Goal: Transaction & Acquisition: Purchase product/service

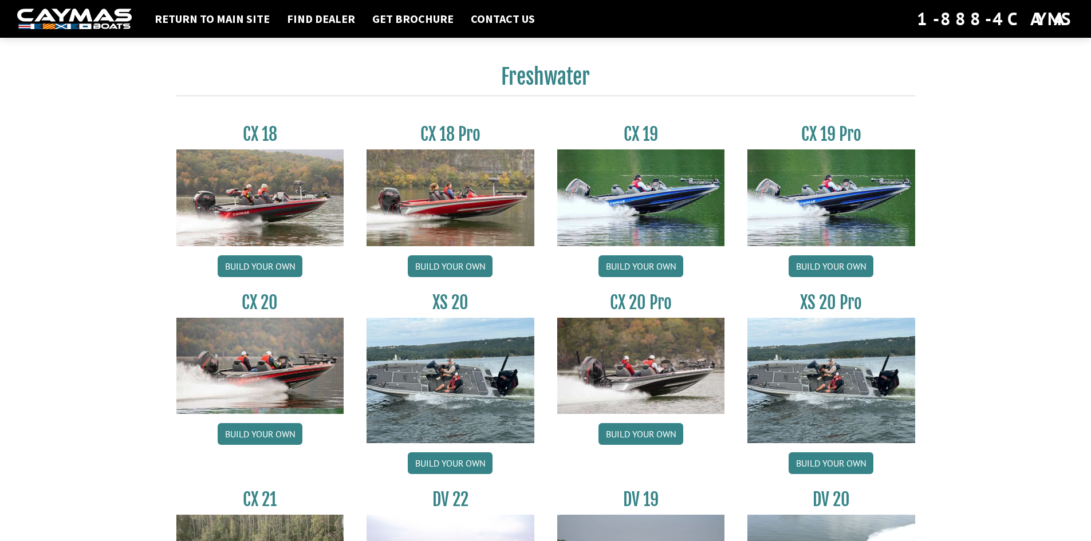
scroll to position [974, 0]
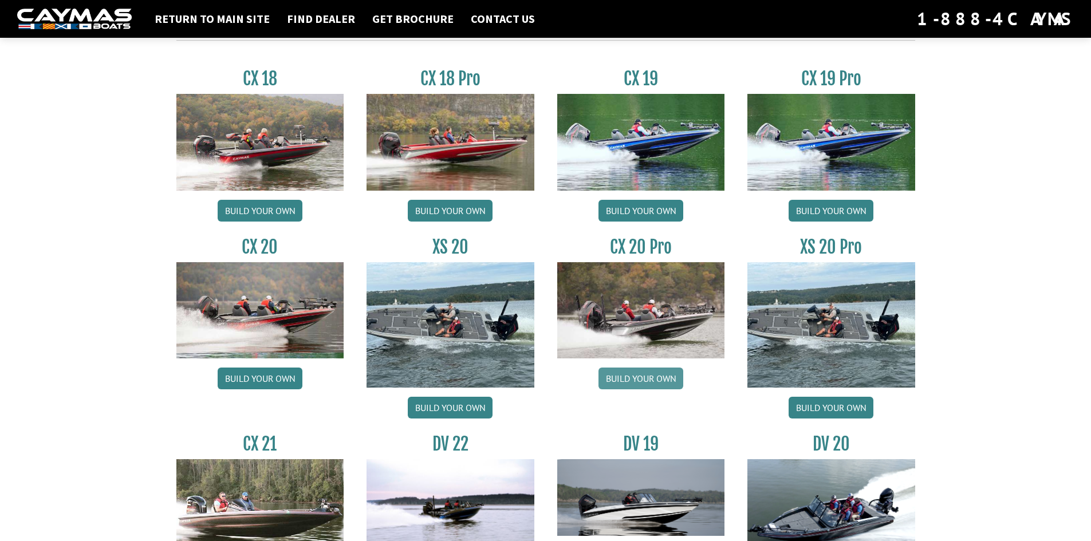
click at [643, 382] on link "Build your own" at bounding box center [641, 379] width 85 height 22
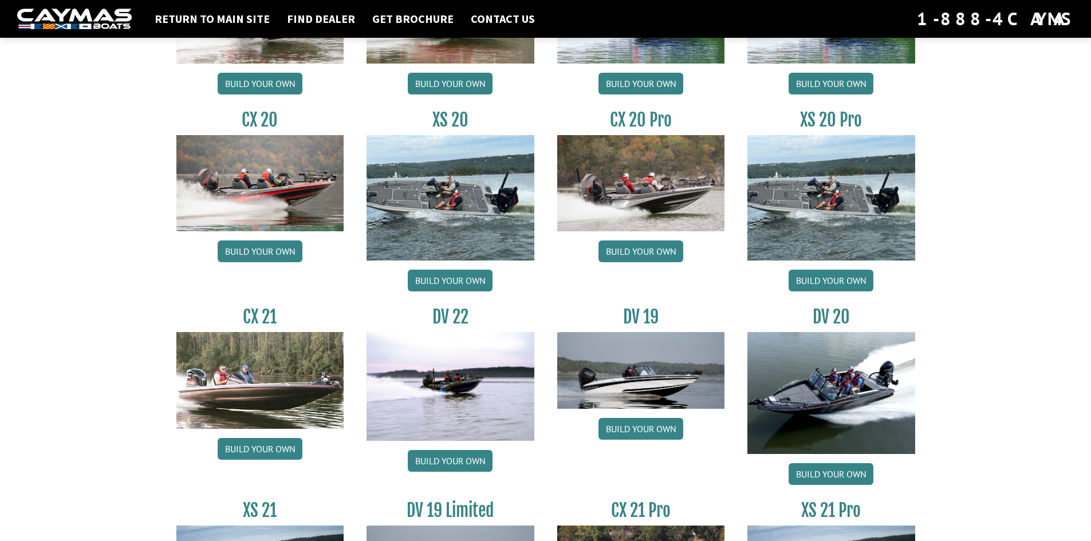
scroll to position [1280, 0]
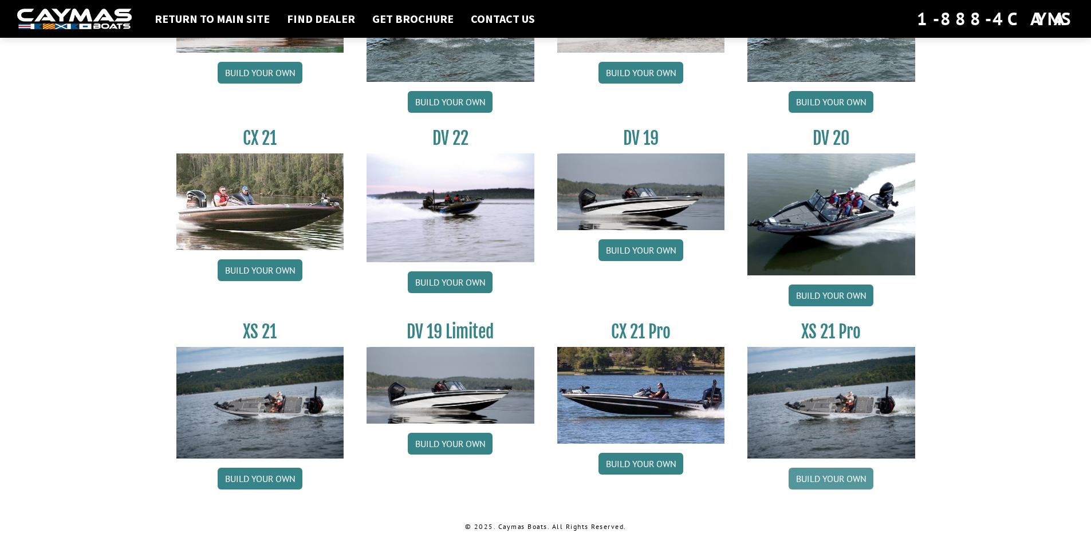
click at [844, 479] on link "Build your own" at bounding box center [831, 479] width 85 height 22
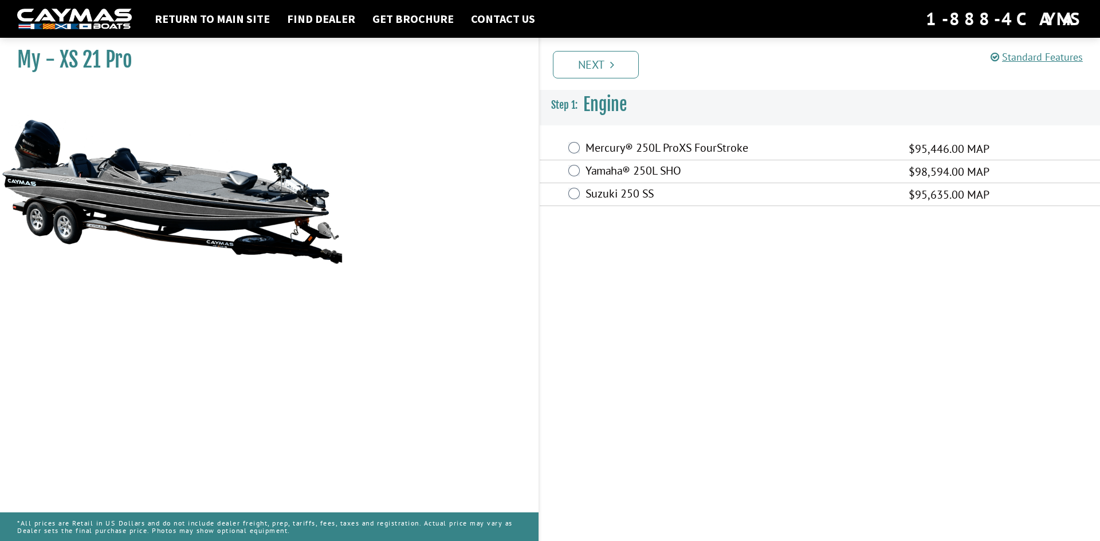
click at [566, 170] on div "Yamaha® 250L SHO $98,594.00 MAP" at bounding box center [820, 171] width 560 height 23
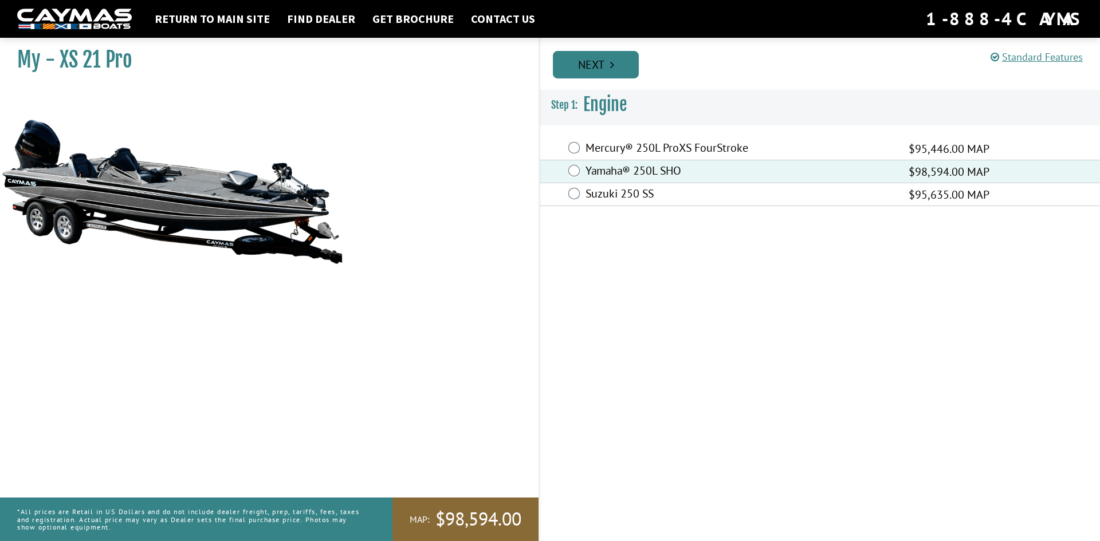
click at [604, 57] on link "Next" at bounding box center [596, 64] width 86 height 27
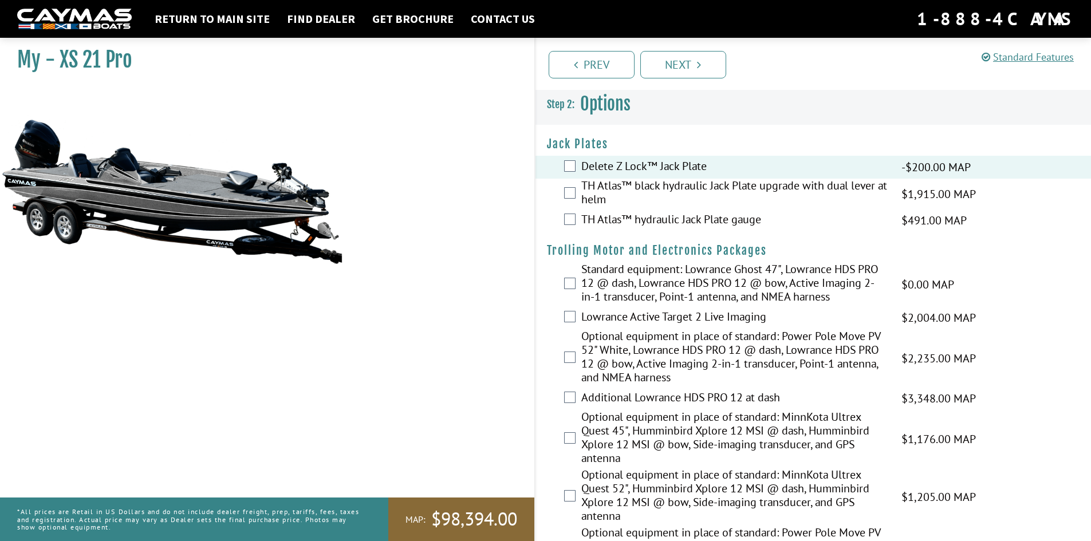
click at [568, 200] on div "TH Atlas™ black hydraulic Jack Plate upgrade with dual lever at helm $1,915.00 …" at bounding box center [814, 194] width 556 height 30
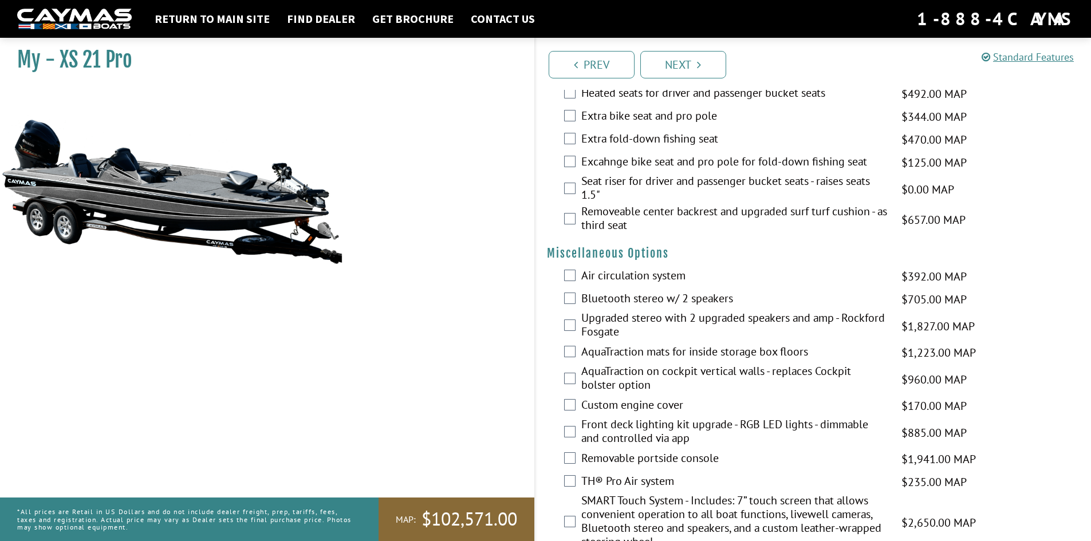
scroll to position [974, 0]
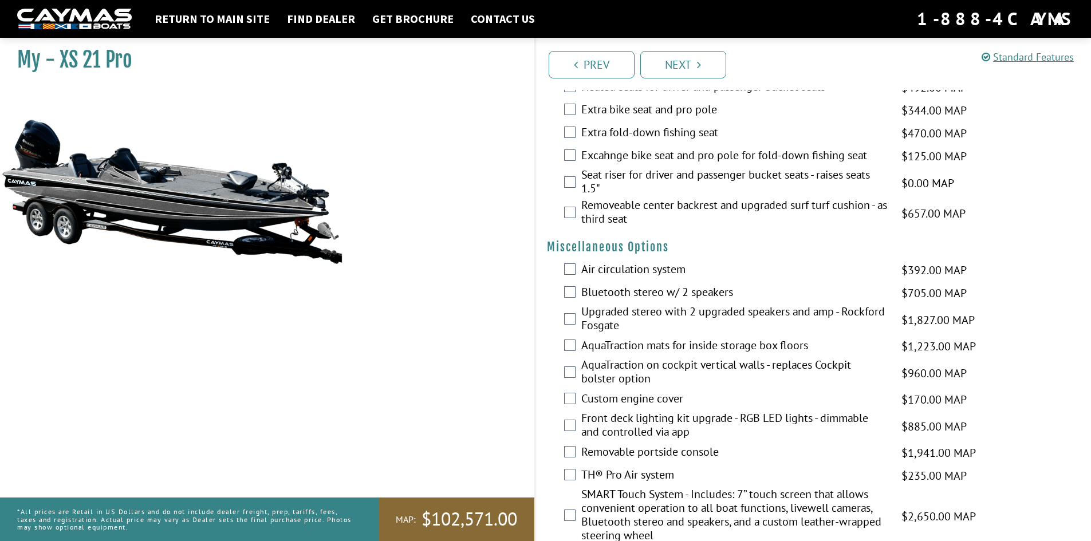
click at [561, 266] on div "Air circulation system $392.00 MAP $463.00 MSRP" at bounding box center [814, 270] width 556 height 23
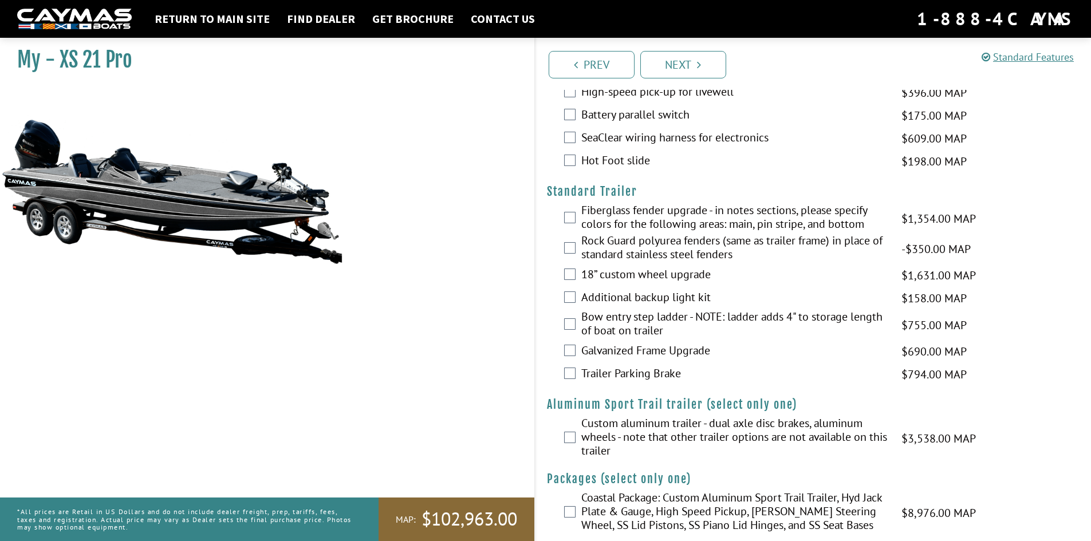
scroll to position [1476, 0]
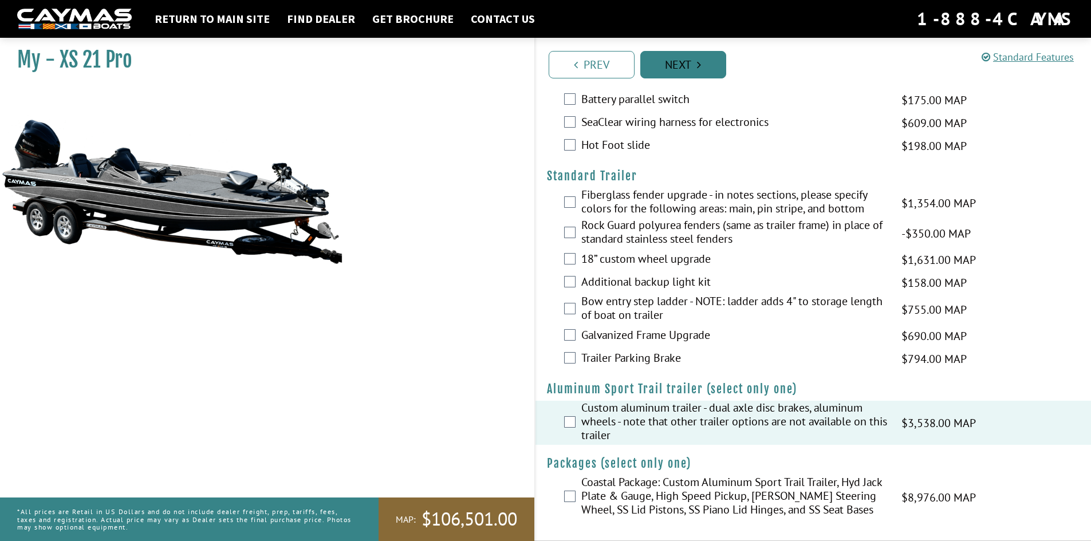
click at [698, 65] on icon "Pagination" at bounding box center [699, 64] width 4 height 11
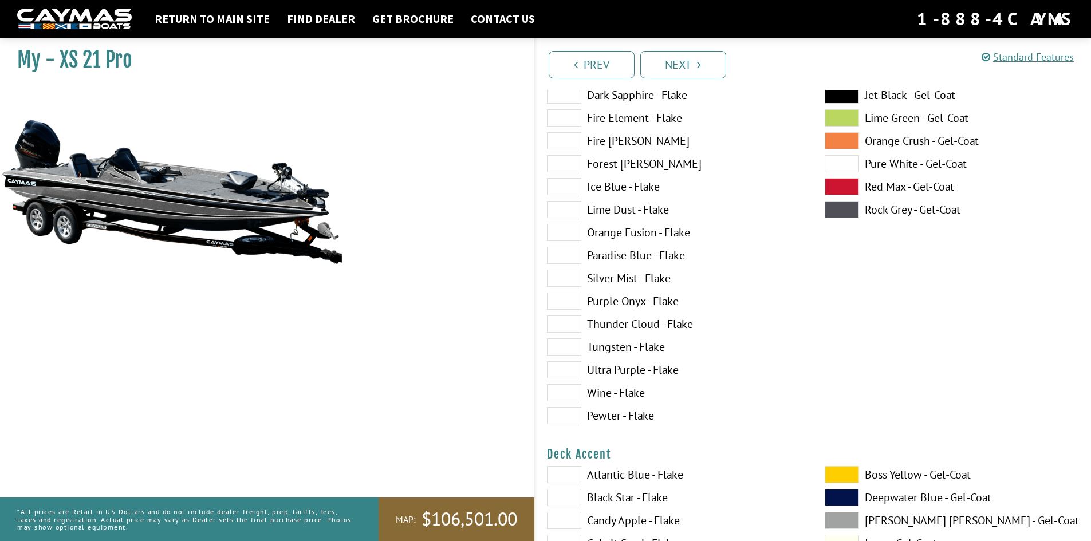
scroll to position [229, 0]
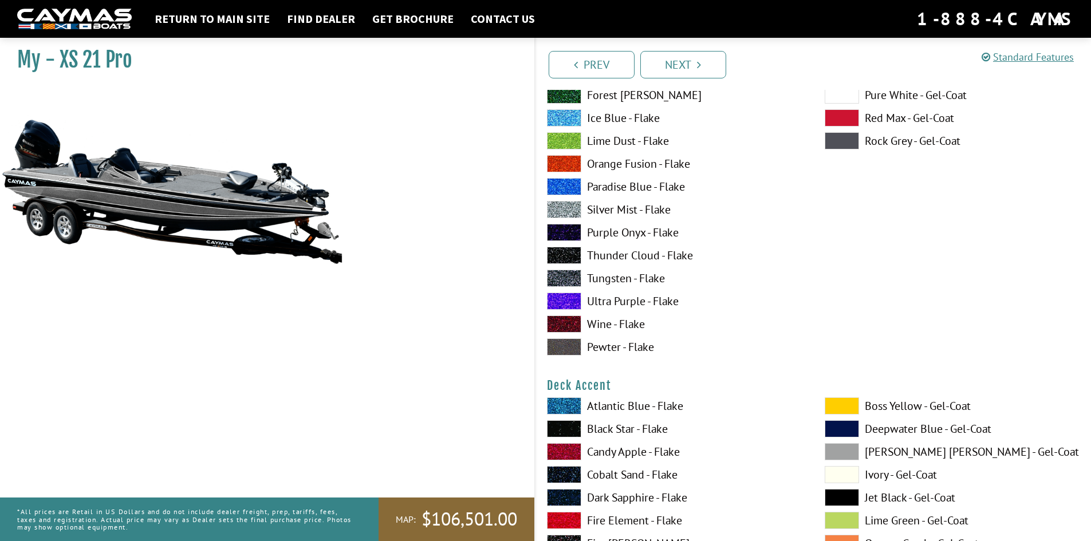
click at [617, 300] on label "Ultra Purple - Flake" at bounding box center [674, 301] width 255 height 17
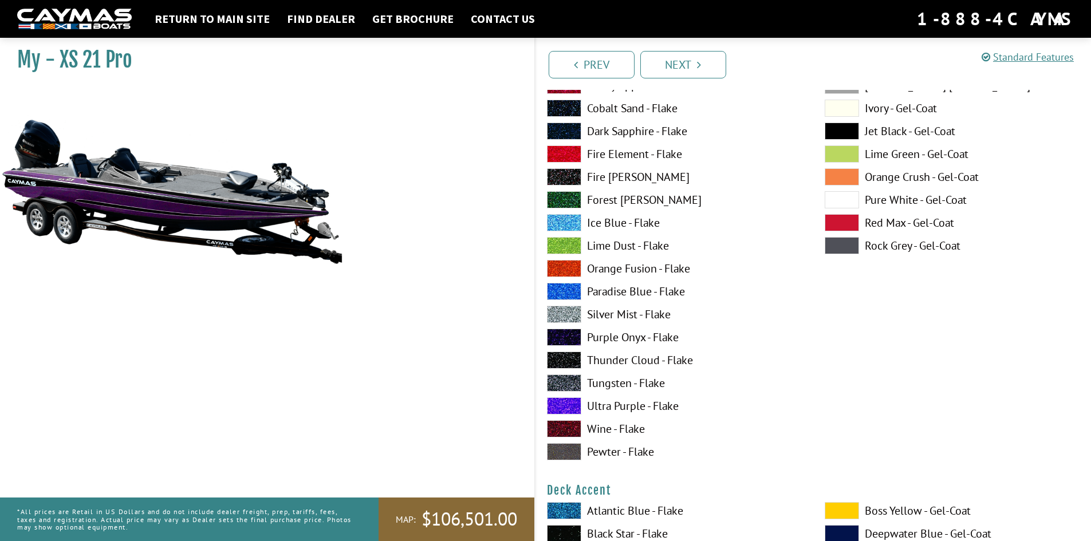
scroll to position [115, 0]
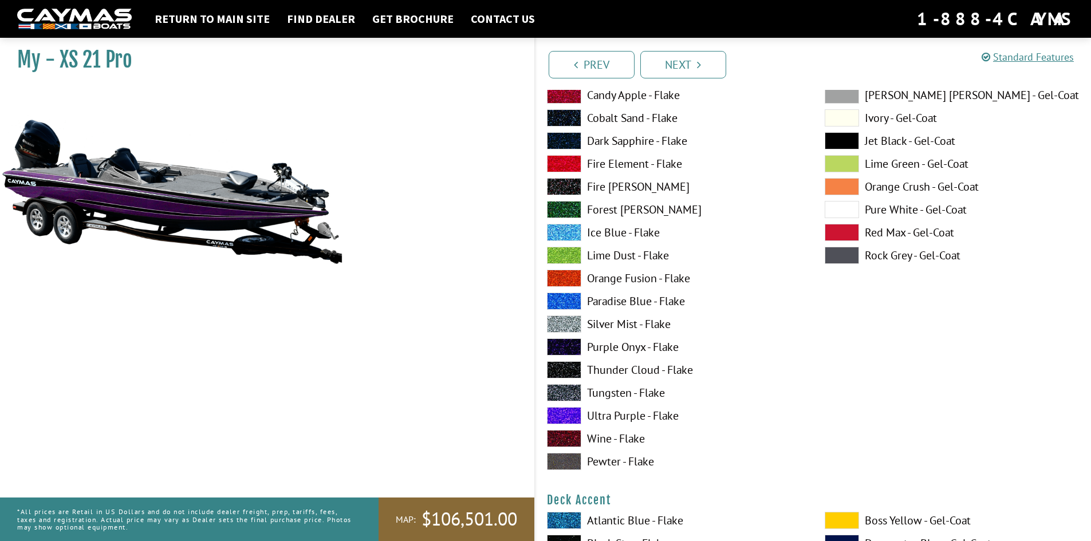
click at [609, 302] on label "Paradise Blue - Flake" at bounding box center [674, 301] width 255 height 17
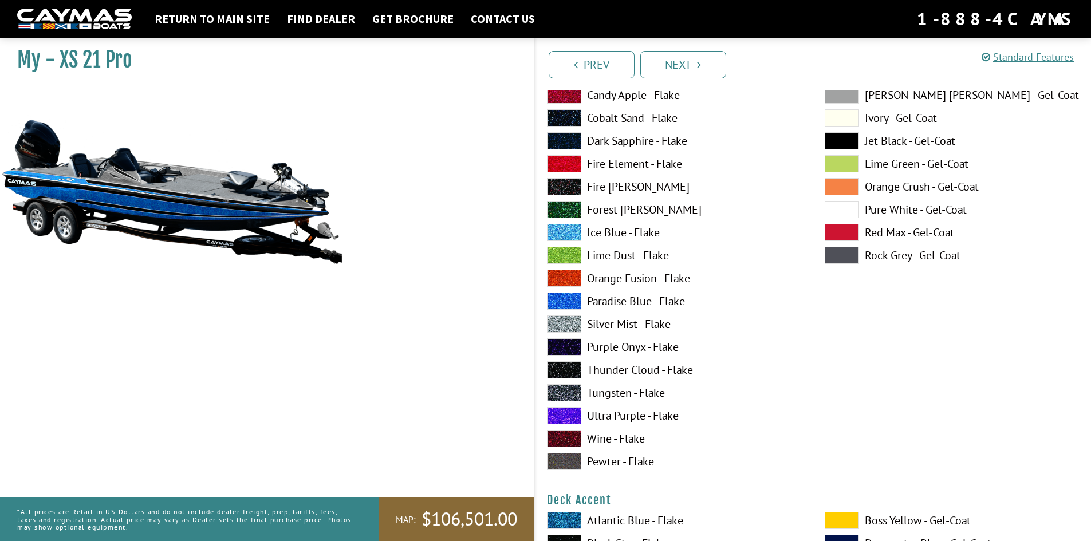
click at [607, 412] on label "Ultra Purple - Flake" at bounding box center [674, 415] width 255 height 17
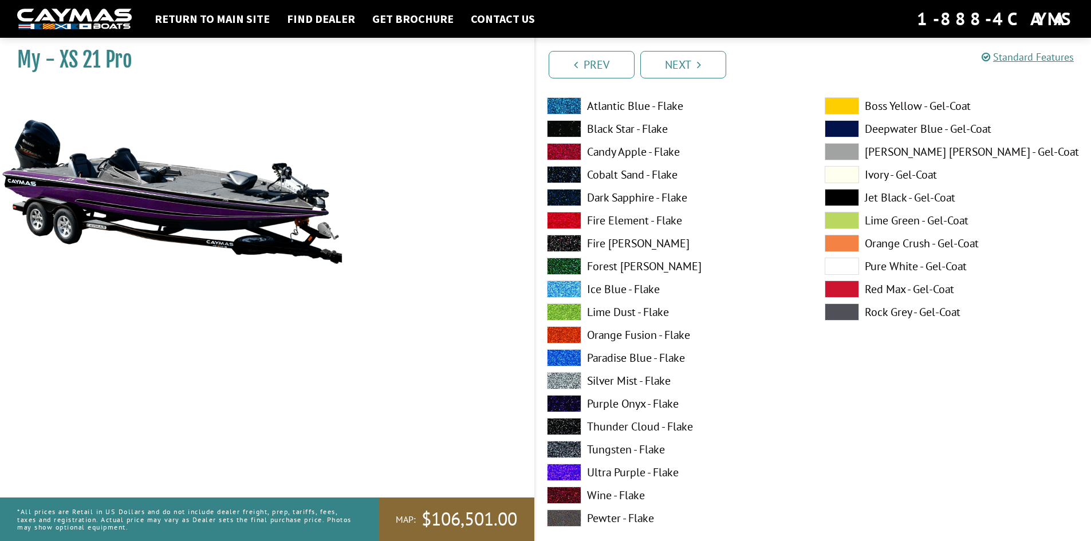
scroll to position [573, 0]
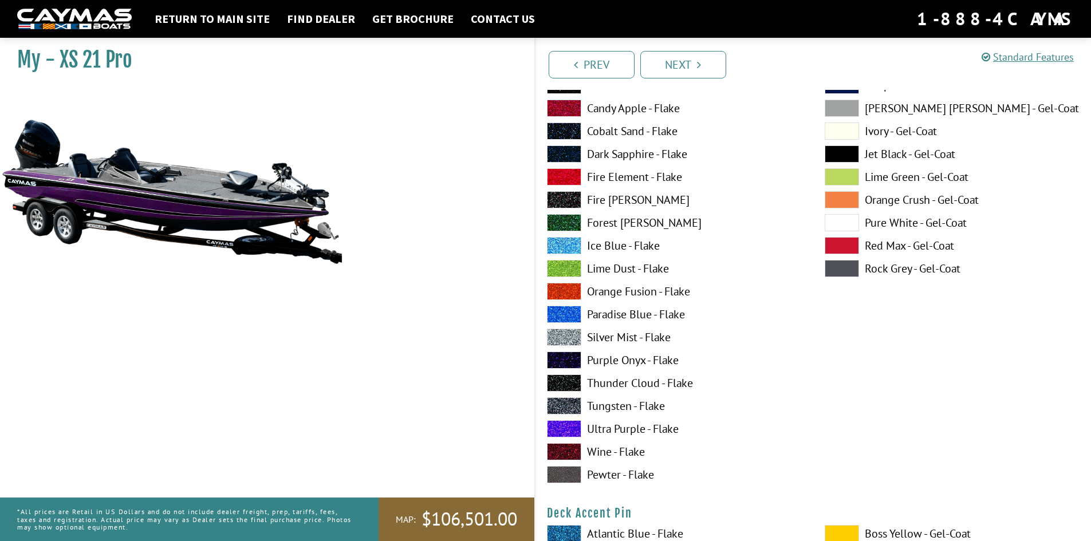
click at [619, 268] on label "Lime Dust - Flake" at bounding box center [674, 268] width 255 height 17
click at [882, 175] on label "Lime Green - Gel-Coat" at bounding box center [952, 176] width 255 height 17
click at [620, 221] on label "Forest [PERSON_NAME]" at bounding box center [674, 222] width 255 height 17
click at [611, 422] on label "Ultra Purple - Flake" at bounding box center [674, 428] width 255 height 17
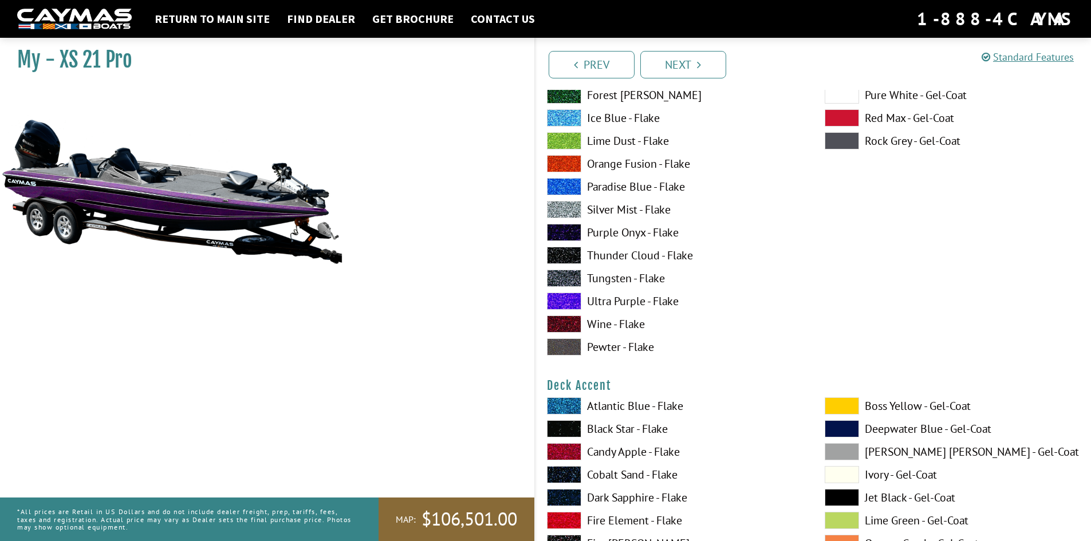
scroll to position [115, 0]
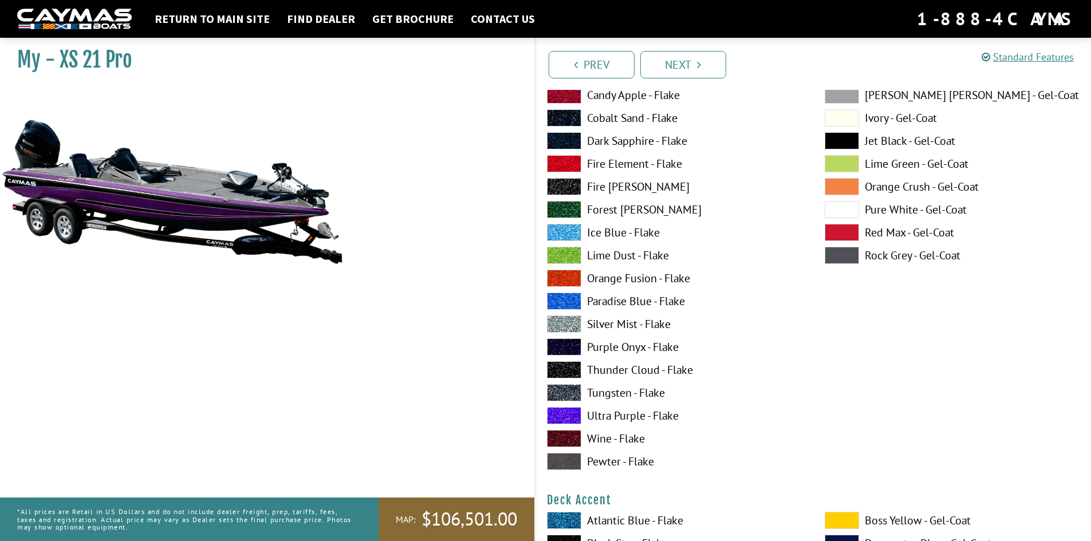
click at [629, 343] on label "Purple Onyx - Flake" at bounding box center [674, 347] width 255 height 17
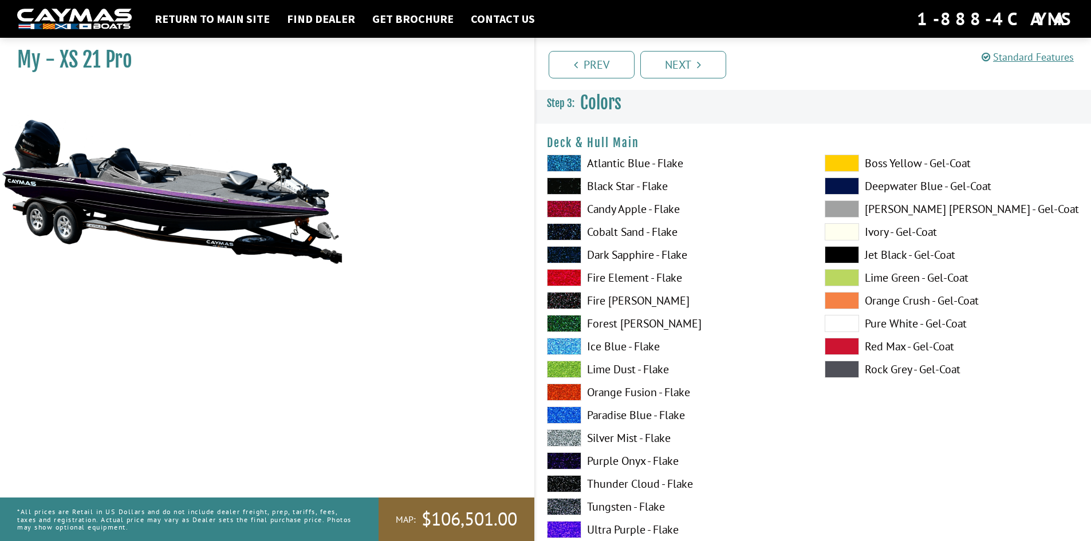
scroll to position [0, 0]
click at [630, 213] on label "Candy Apple - Flake" at bounding box center [674, 209] width 255 height 17
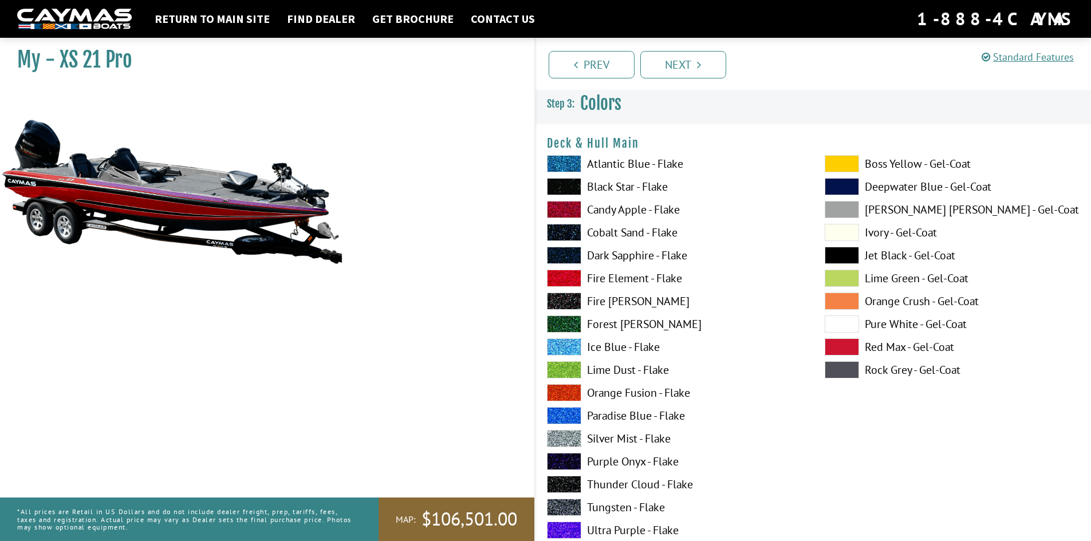
click at [630, 187] on label "Black Star - Flake" at bounding box center [674, 186] width 255 height 17
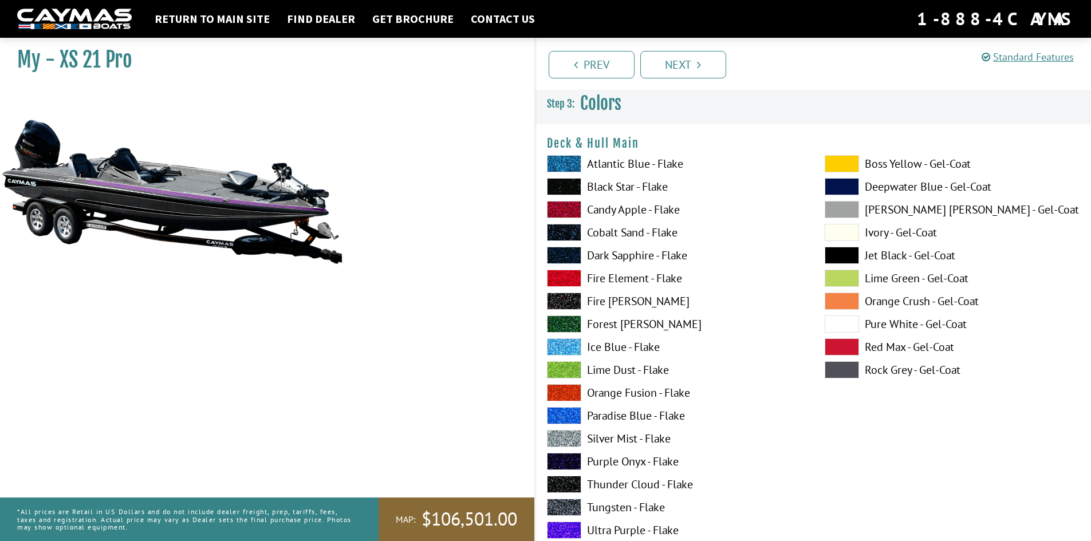
click at [622, 164] on label "Atlantic Blue - Flake" at bounding box center [674, 163] width 255 height 17
click at [919, 170] on label "Boss Yellow - Gel-Coat" at bounding box center [952, 163] width 255 height 17
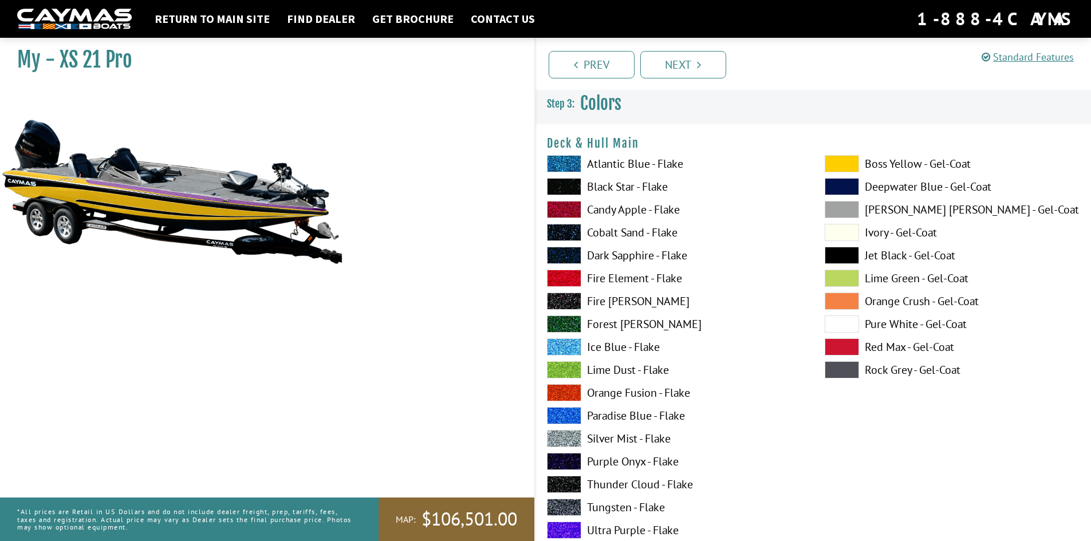
click at [897, 349] on label "Red Max - Gel-Coat" at bounding box center [952, 347] width 255 height 17
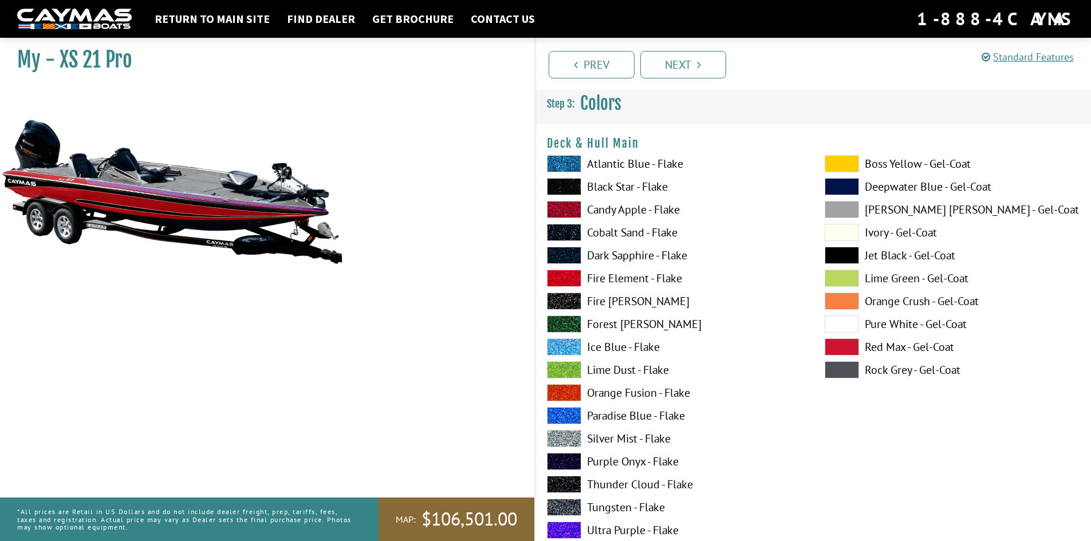
click at [897, 322] on label "Pure White - Gel-Coat" at bounding box center [952, 324] width 255 height 17
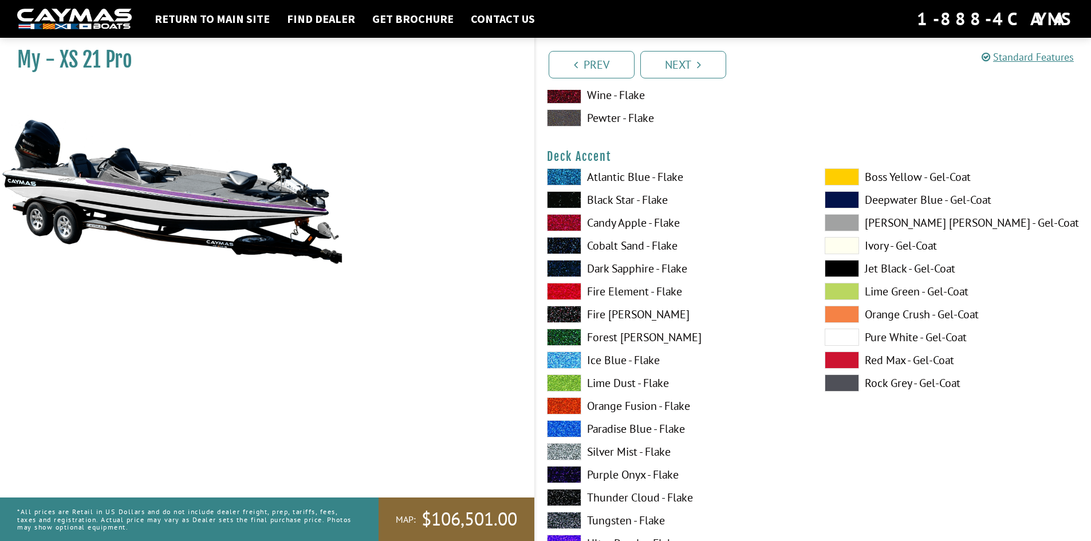
scroll to position [516, 0]
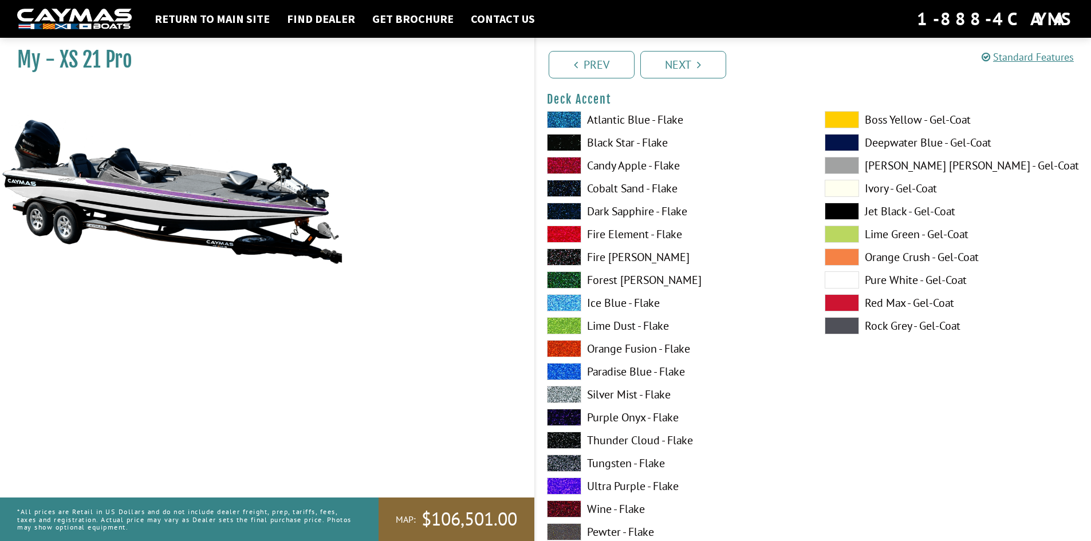
click at [635, 328] on label "Lime Dust - Flake" at bounding box center [674, 325] width 255 height 17
click at [857, 228] on span at bounding box center [842, 234] width 34 height 17
click at [852, 280] on span at bounding box center [842, 280] width 34 height 17
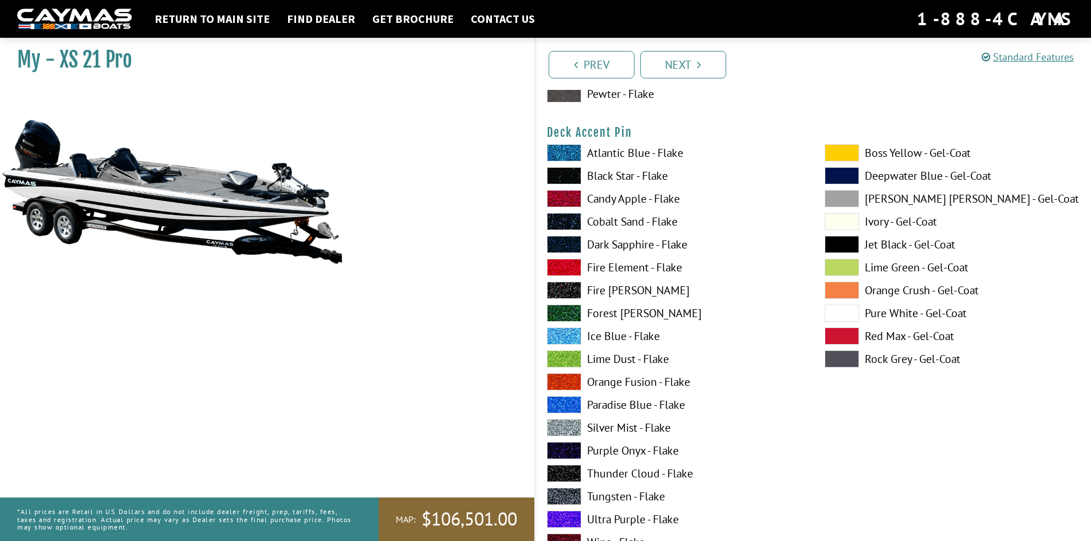
scroll to position [974, 0]
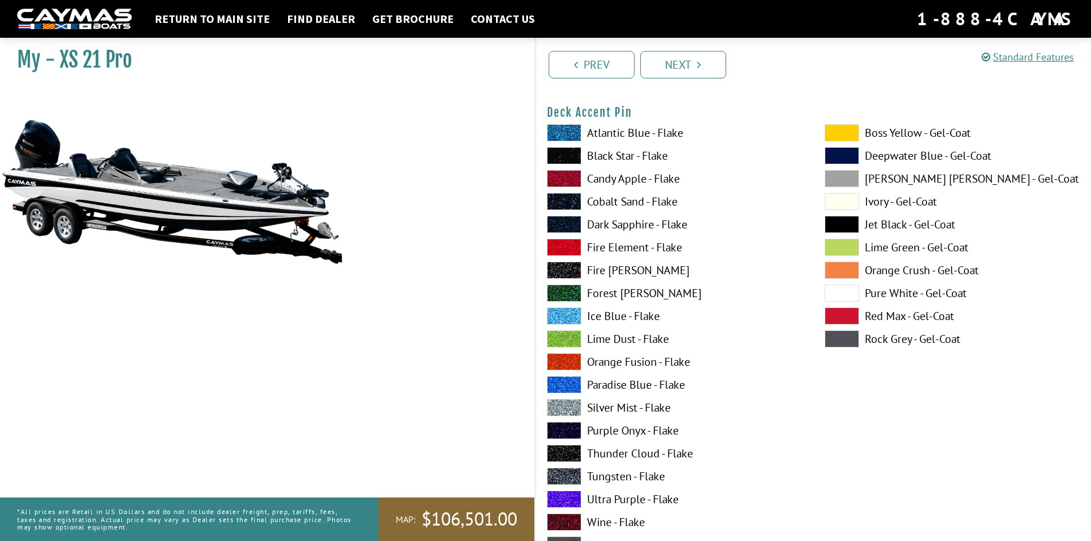
click at [613, 247] on label "Fire Element - Flake" at bounding box center [674, 247] width 255 height 17
click at [607, 500] on label "Ultra Purple - Flake" at bounding box center [674, 499] width 255 height 17
click at [631, 389] on label "Paradise Blue - Flake" at bounding box center [674, 384] width 255 height 17
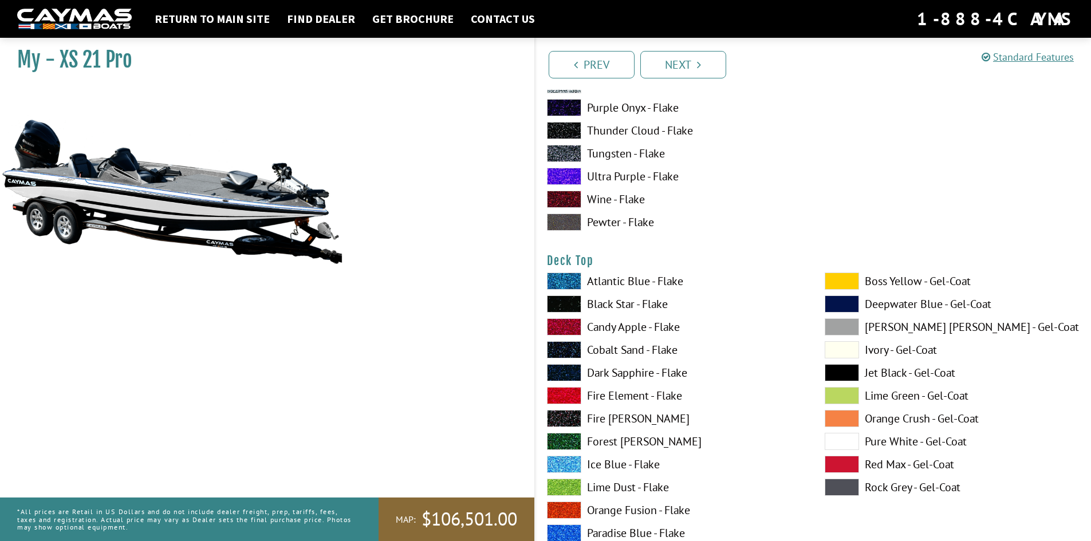
scroll to position [1318, 0]
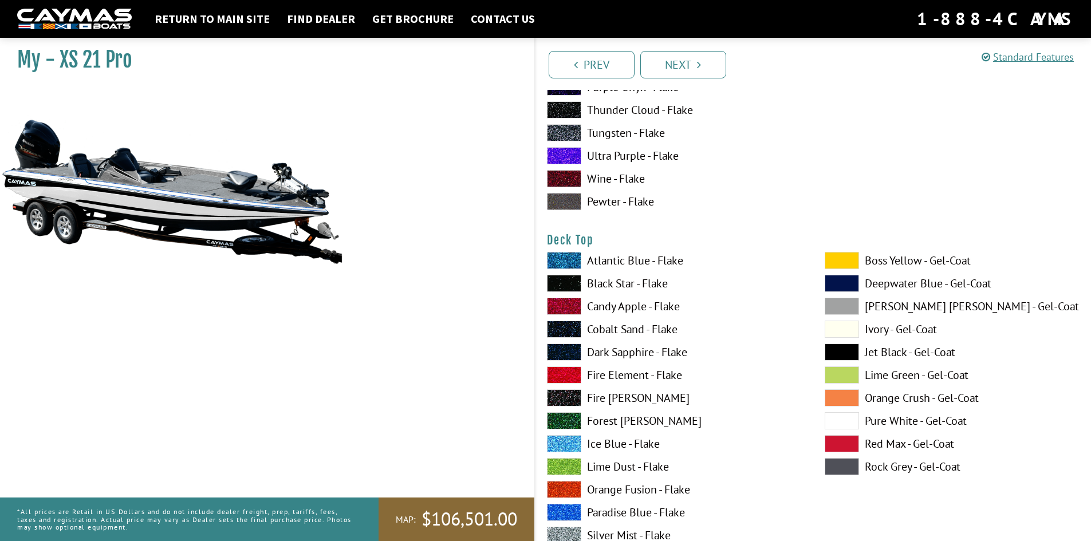
click at [651, 260] on label "Atlantic Blue - Flake" at bounding box center [674, 260] width 255 height 17
click at [840, 328] on span at bounding box center [842, 329] width 34 height 17
click at [841, 421] on span at bounding box center [842, 420] width 34 height 17
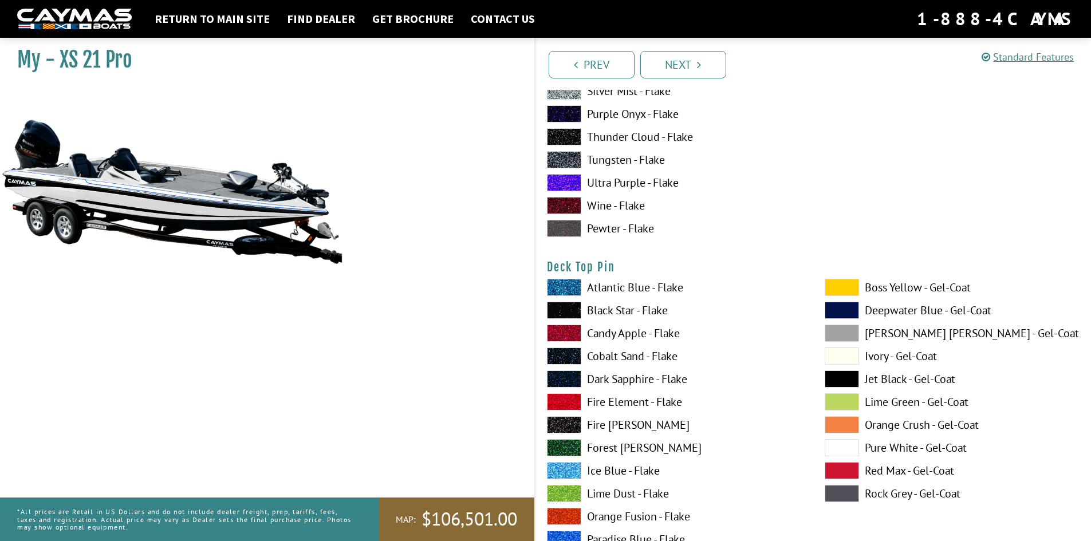
scroll to position [1890, 0]
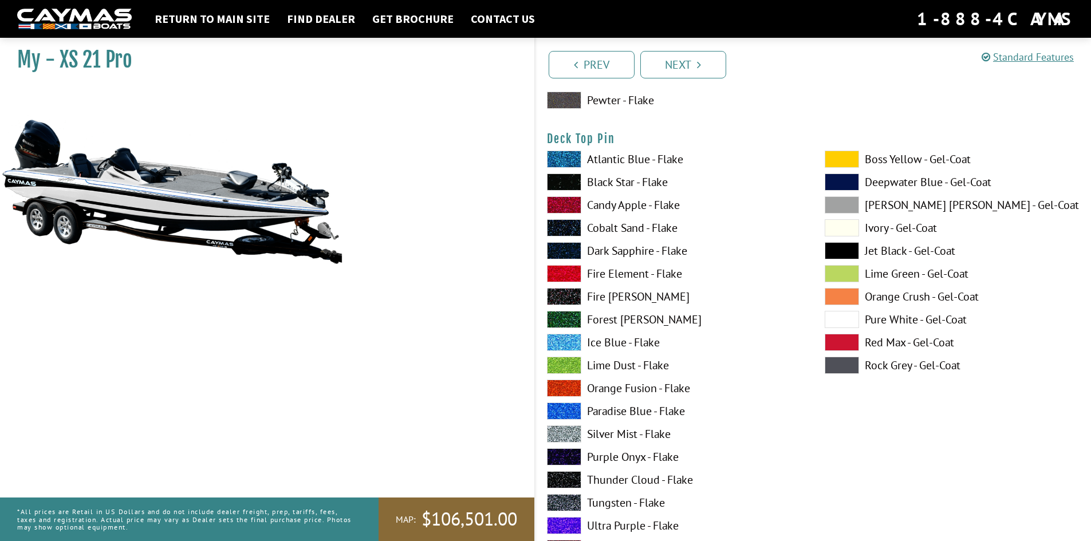
click at [620, 204] on label "Candy Apple - Flake" at bounding box center [674, 204] width 255 height 17
click at [628, 414] on label "Paradise Blue - Flake" at bounding box center [674, 411] width 255 height 17
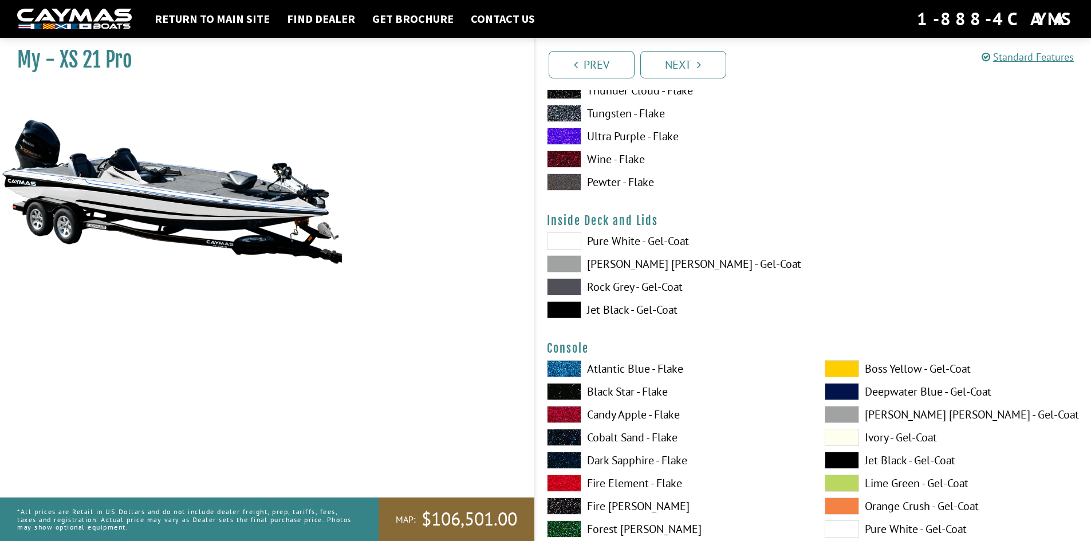
scroll to position [2291, 0]
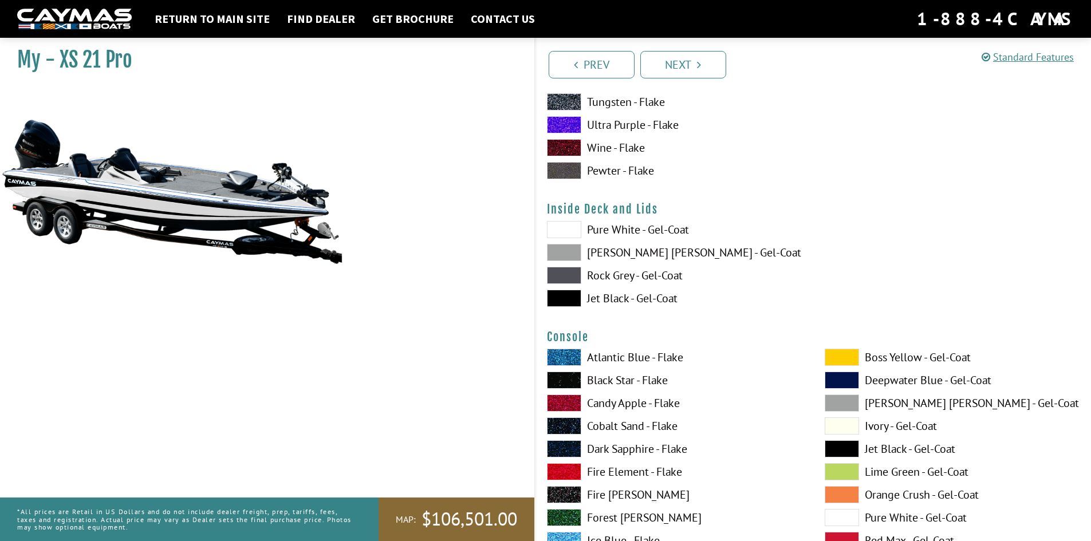
click at [613, 250] on label "[PERSON_NAME] [PERSON_NAME] - Gel-Coat" at bounding box center [674, 252] width 255 height 17
click at [619, 226] on label "Pure White - Gel-Coat" at bounding box center [674, 229] width 255 height 17
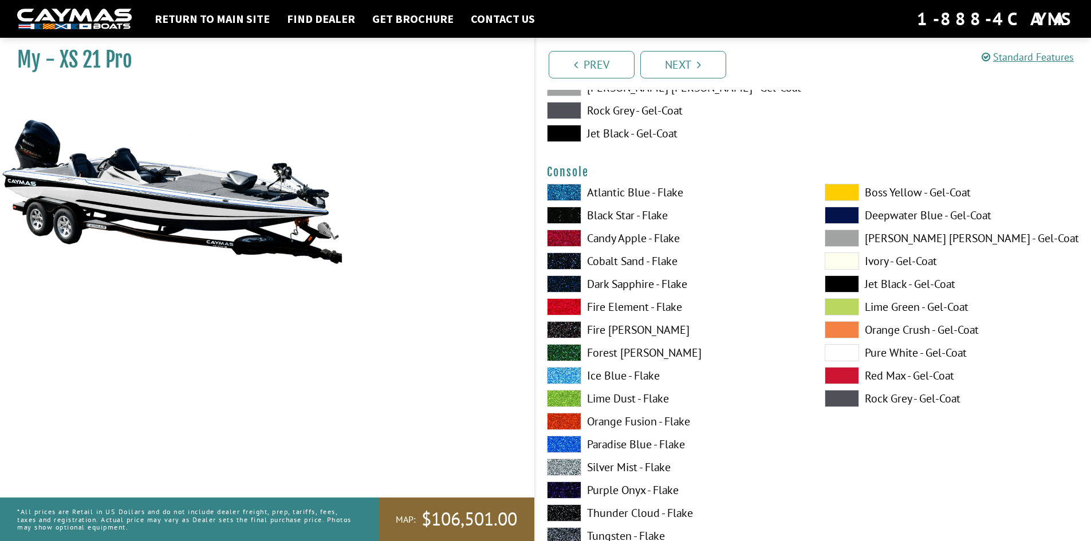
scroll to position [2463, 0]
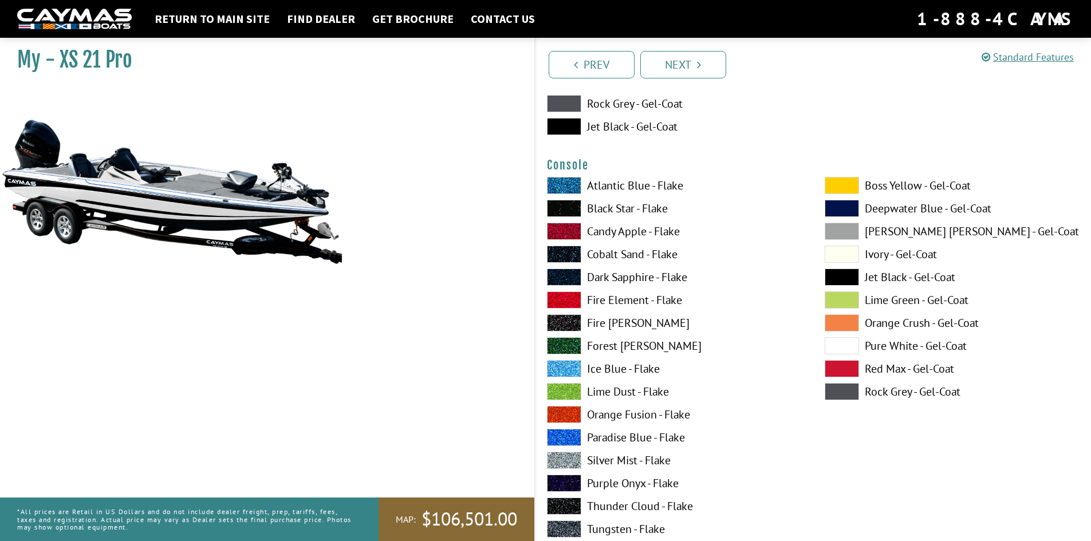
click at [887, 254] on label "Ivory - Gel-Coat" at bounding box center [952, 254] width 255 height 17
click at [902, 339] on label "Pure White - Gel-Coat" at bounding box center [952, 345] width 255 height 17
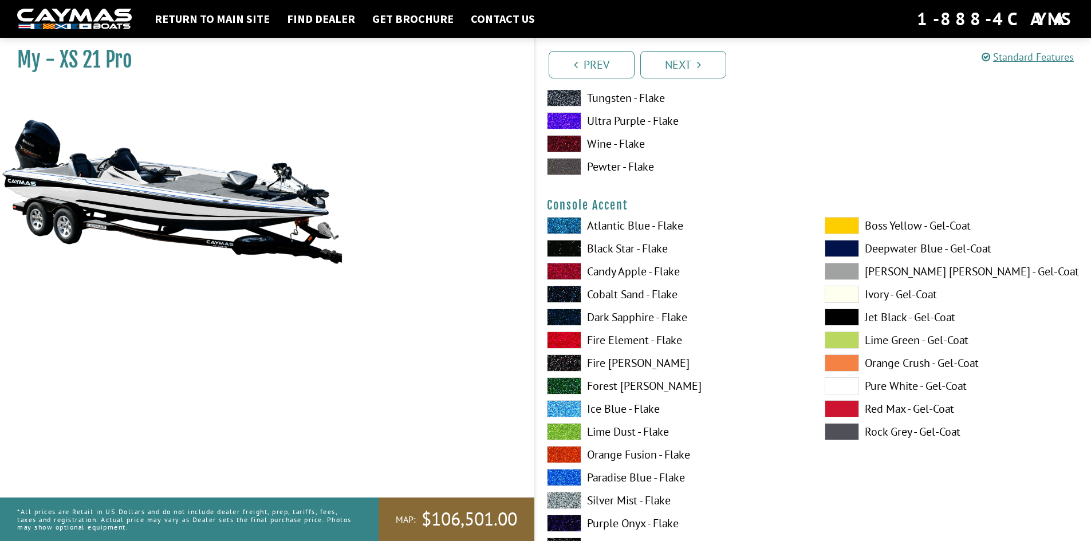
scroll to position [2921, 0]
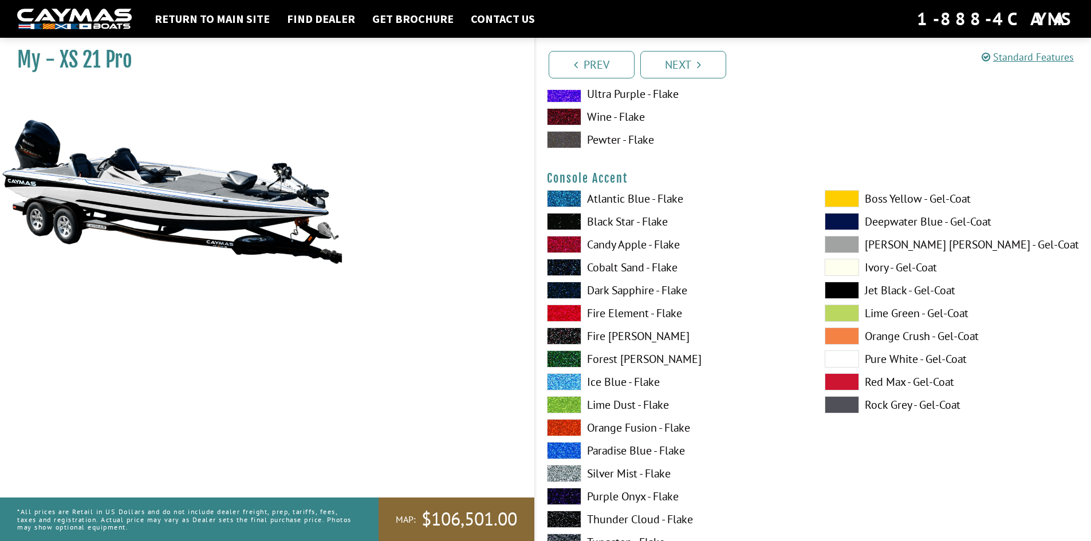
click at [604, 445] on label "Paradise Blue - Flake" at bounding box center [674, 450] width 255 height 17
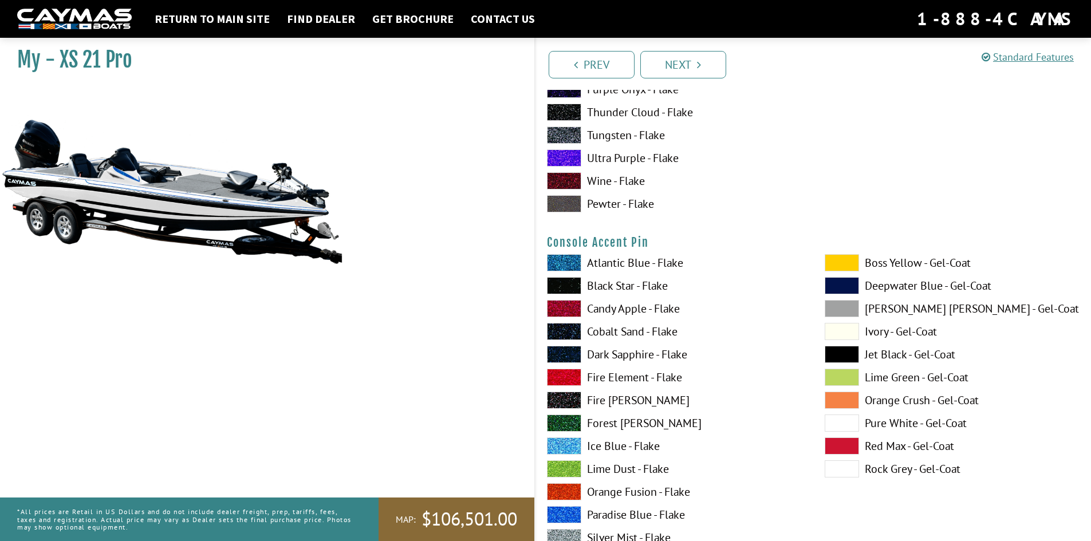
scroll to position [3380, 0]
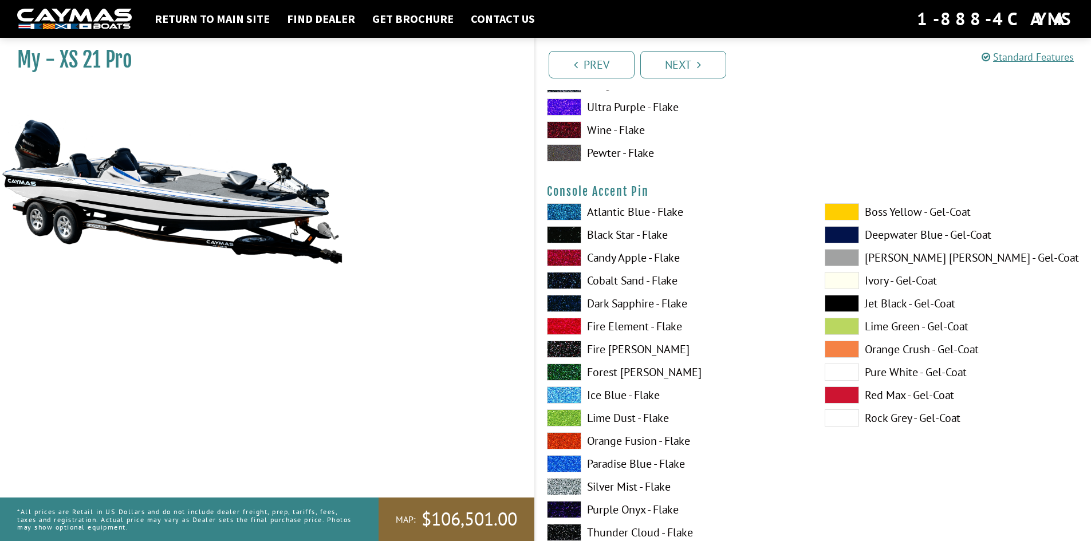
click at [644, 211] on label "Atlantic Blue - Flake" at bounding box center [674, 211] width 255 height 17
click at [858, 371] on span at bounding box center [842, 372] width 34 height 17
click at [599, 465] on label "Paradise Blue - Flake" at bounding box center [674, 463] width 255 height 17
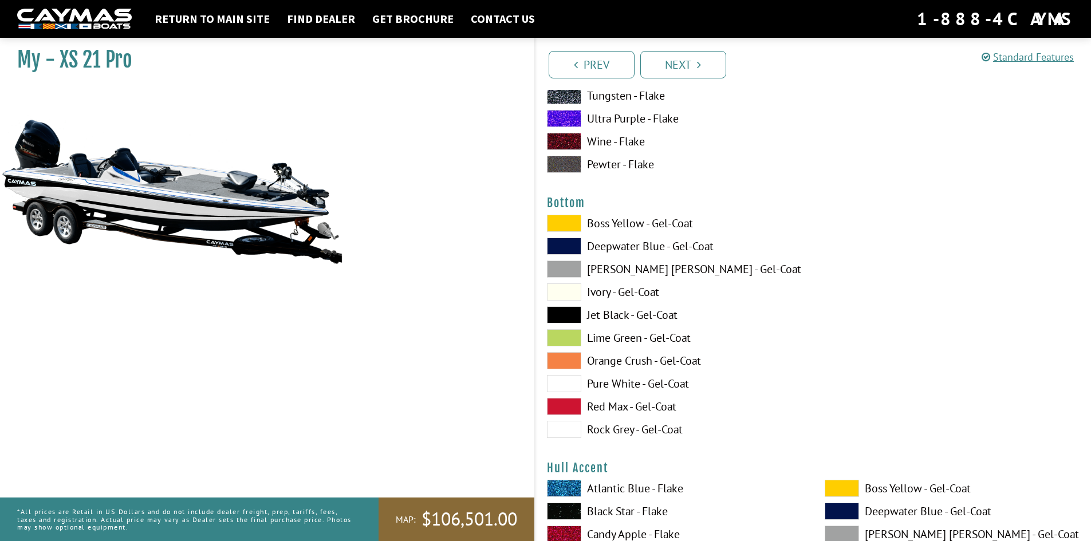
scroll to position [3895, 0]
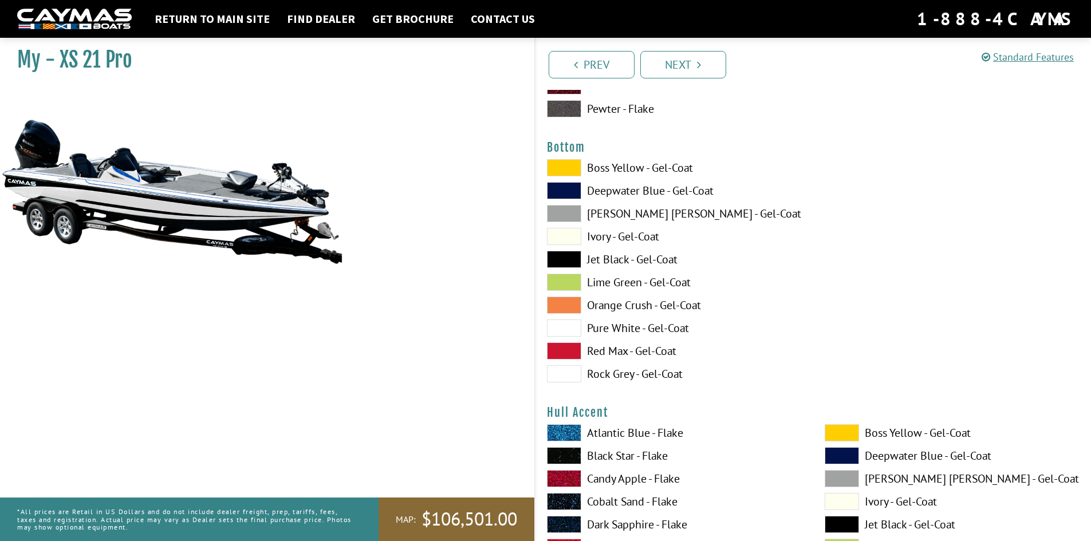
click at [622, 257] on label "Jet Black - Gel-Coat" at bounding box center [674, 259] width 255 height 17
click at [625, 239] on label "Ivory - Gel-Coat" at bounding box center [674, 236] width 255 height 17
click at [635, 376] on label "Rock Grey - Gel-Coat" at bounding box center [674, 373] width 255 height 17
click at [635, 344] on label "Red Max - Gel-Coat" at bounding box center [674, 351] width 255 height 17
click at [611, 187] on label "Deepwater Blue - Gel-Coat" at bounding box center [674, 190] width 255 height 17
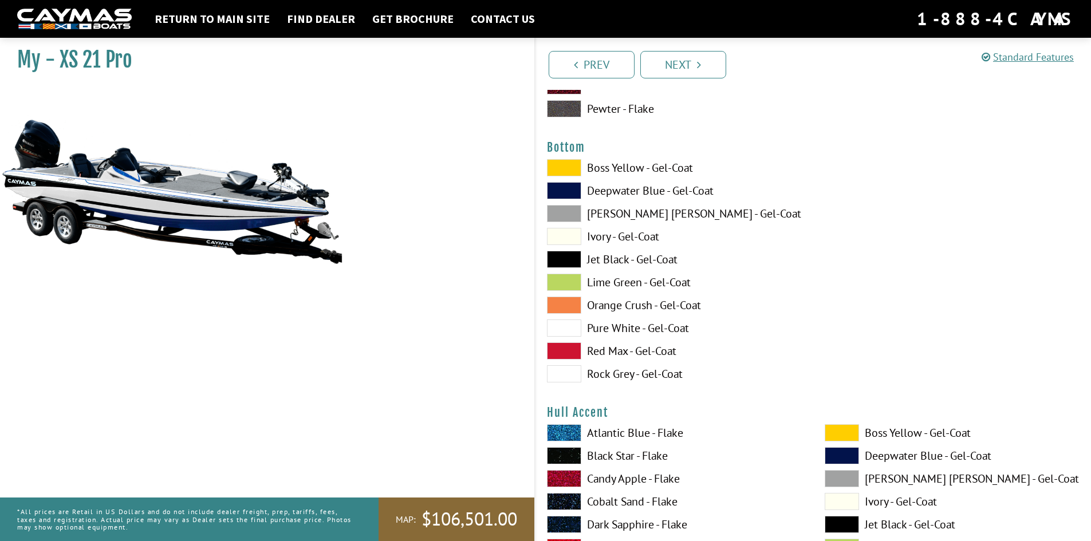
click at [620, 239] on label "Ivory - Gel-Coat" at bounding box center [674, 236] width 255 height 17
click at [610, 327] on label "Pure White - Gel-Coat" at bounding box center [674, 328] width 255 height 17
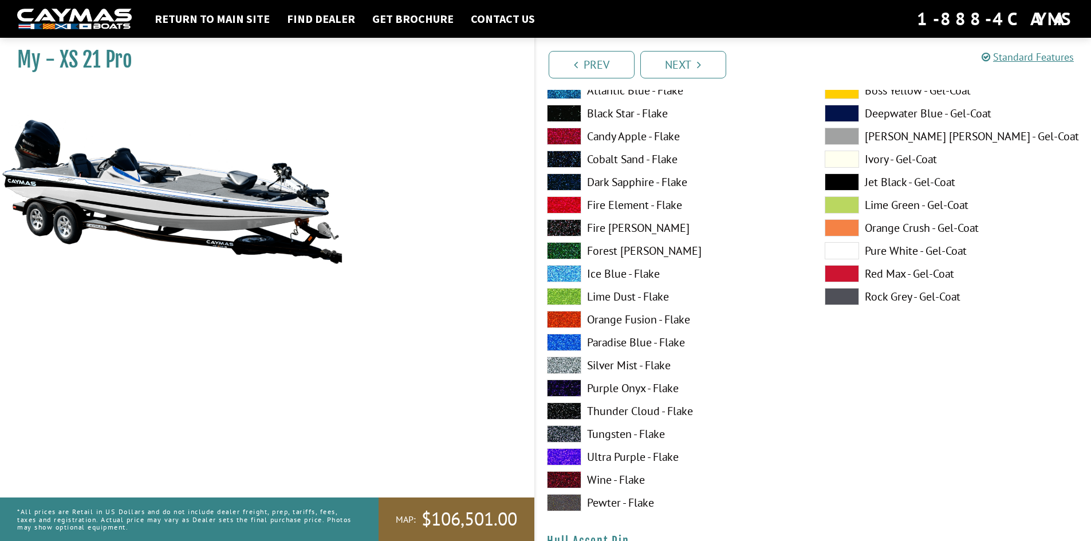
scroll to position [4239, 0]
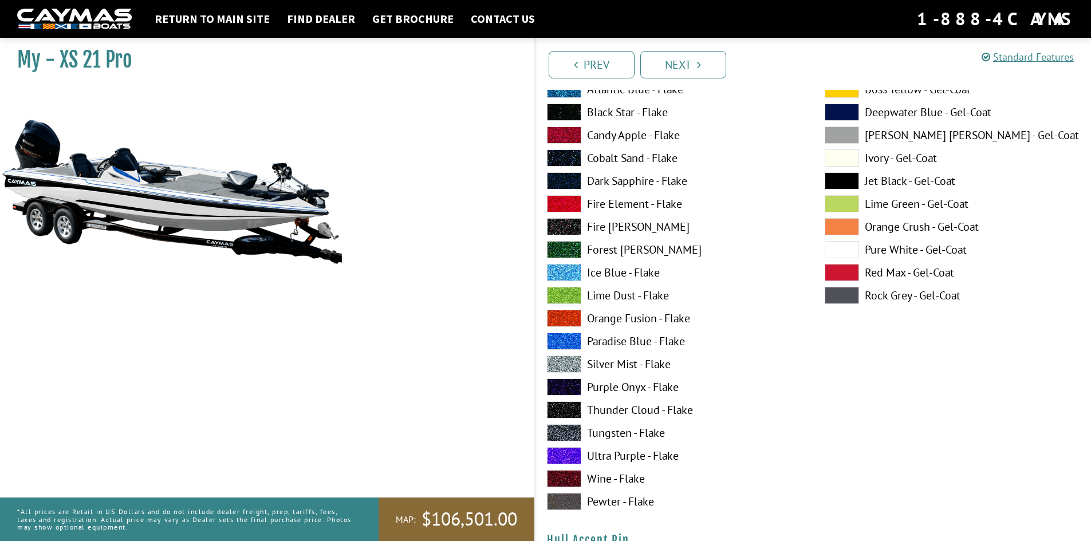
click at [622, 341] on label "Paradise Blue - Flake" at bounding box center [674, 341] width 255 height 17
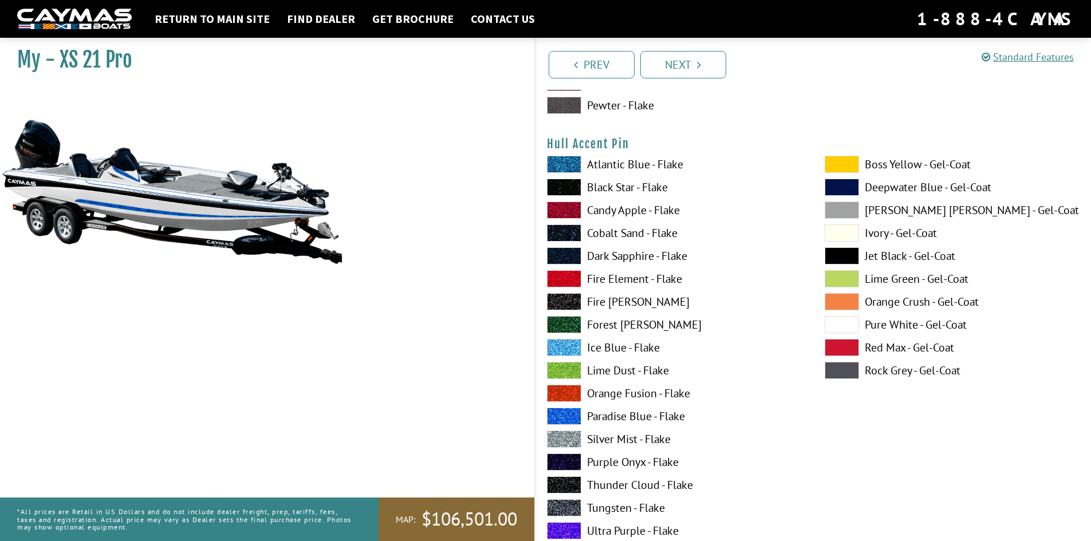
scroll to position [4640, 0]
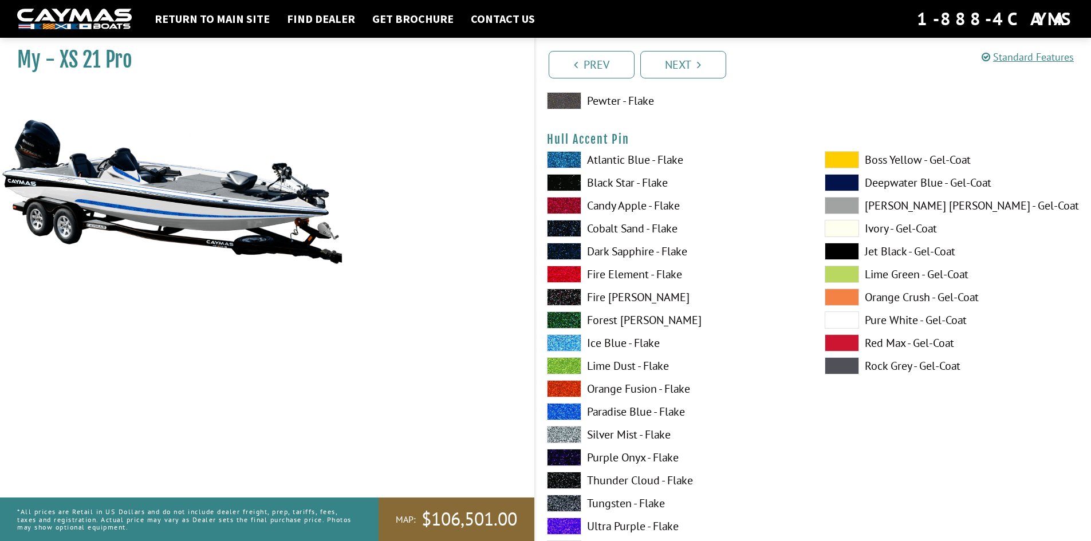
click at [622, 416] on label "Paradise Blue - Flake" at bounding box center [674, 411] width 255 height 17
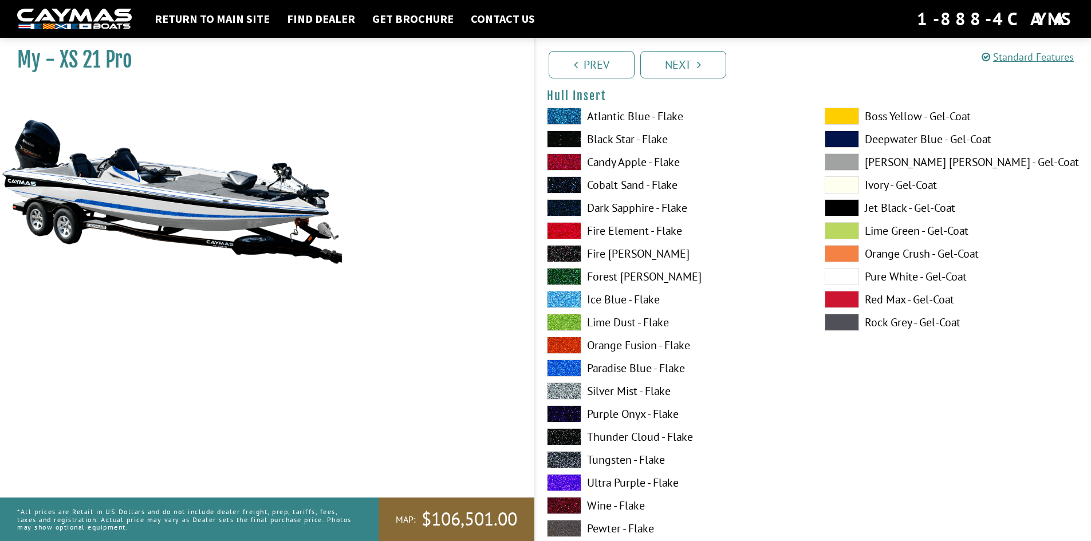
scroll to position [5155, 0]
click at [622, 366] on label "Paradise Blue - Flake" at bounding box center [674, 367] width 255 height 17
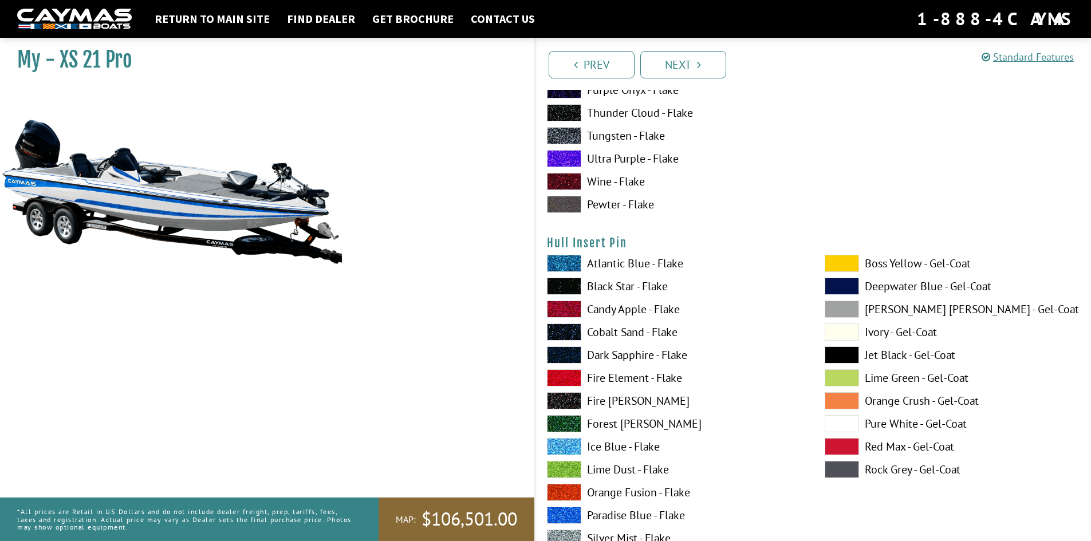
scroll to position [5556, 0]
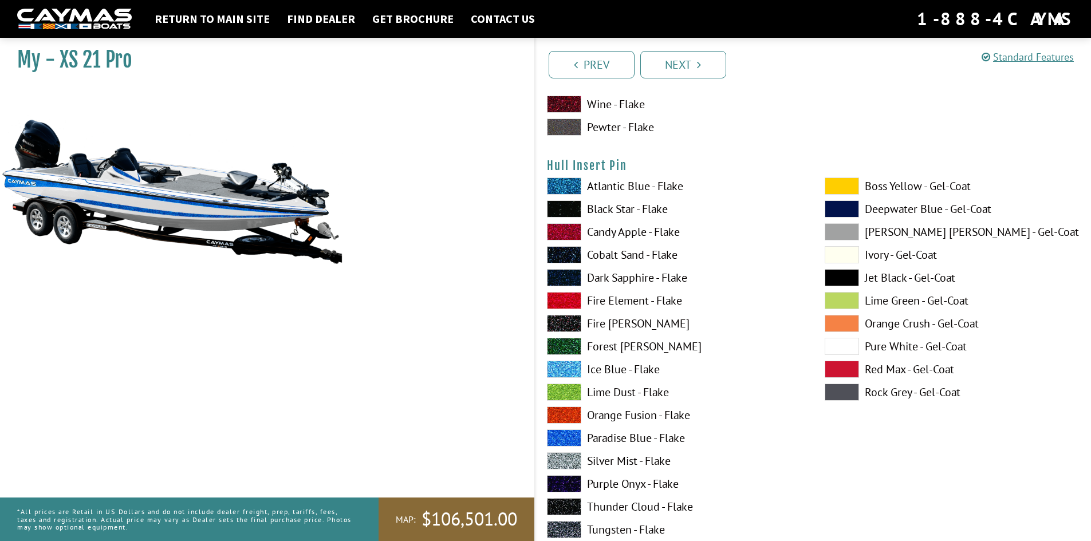
click at [836, 344] on span at bounding box center [842, 346] width 34 height 17
click at [845, 274] on span at bounding box center [842, 277] width 34 height 17
click at [848, 347] on span at bounding box center [842, 346] width 34 height 17
click at [841, 318] on span at bounding box center [842, 323] width 34 height 17
click at [844, 277] on span at bounding box center [842, 277] width 34 height 17
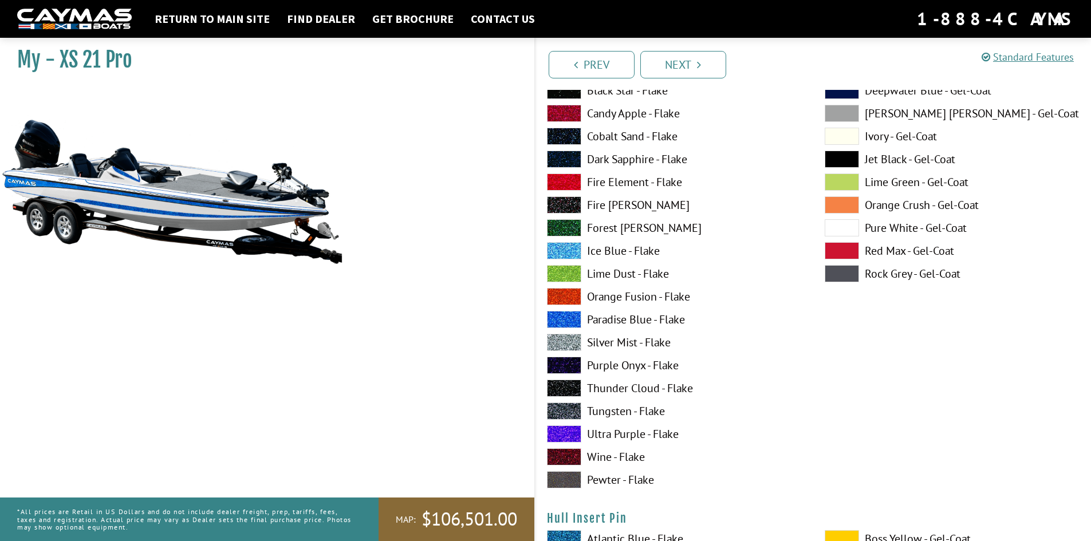
scroll to position [5041, 0]
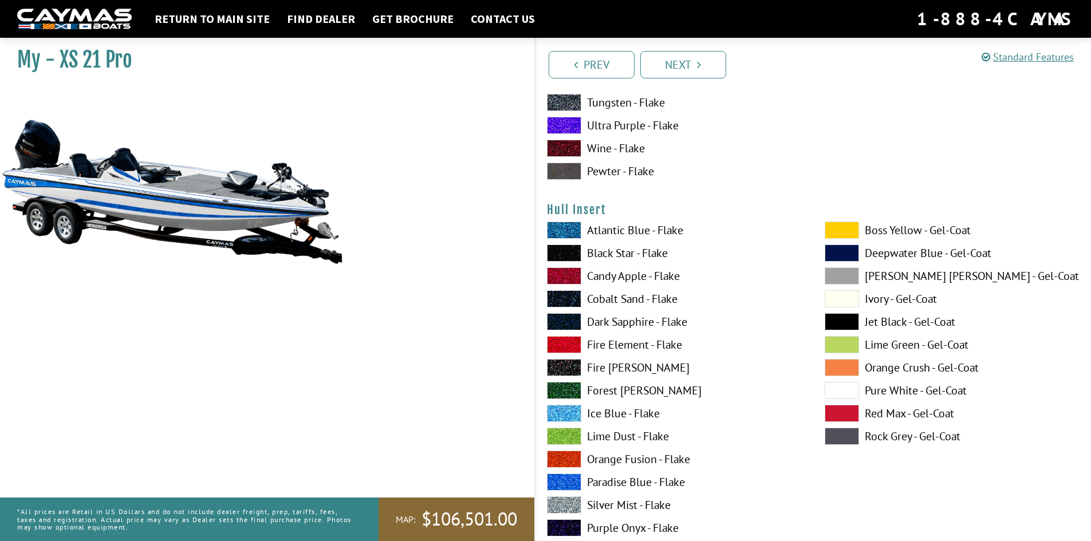
click at [847, 317] on span at bounding box center [842, 321] width 34 height 17
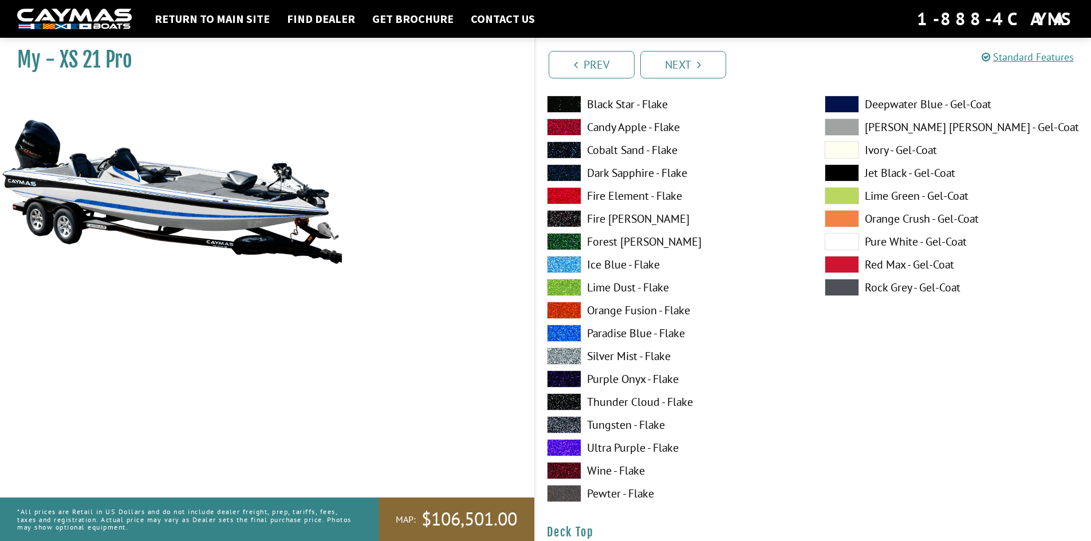
scroll to position [1031, 0]
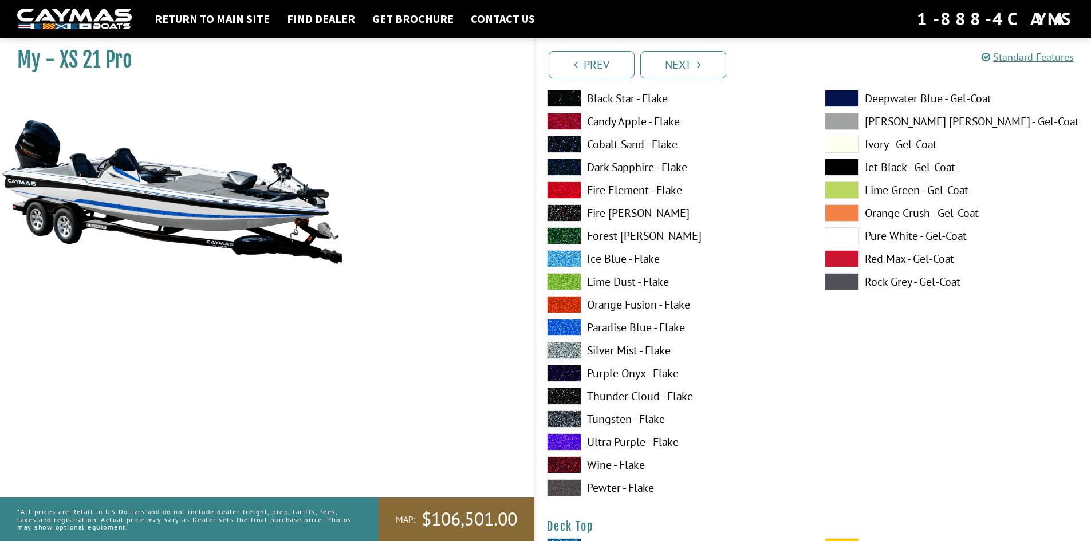
click at [845, 237] on span at bounding box center [842, 235] width 34 height 17
click at [842, 168] on span at bounding box center [842, 167] width 34 height 17
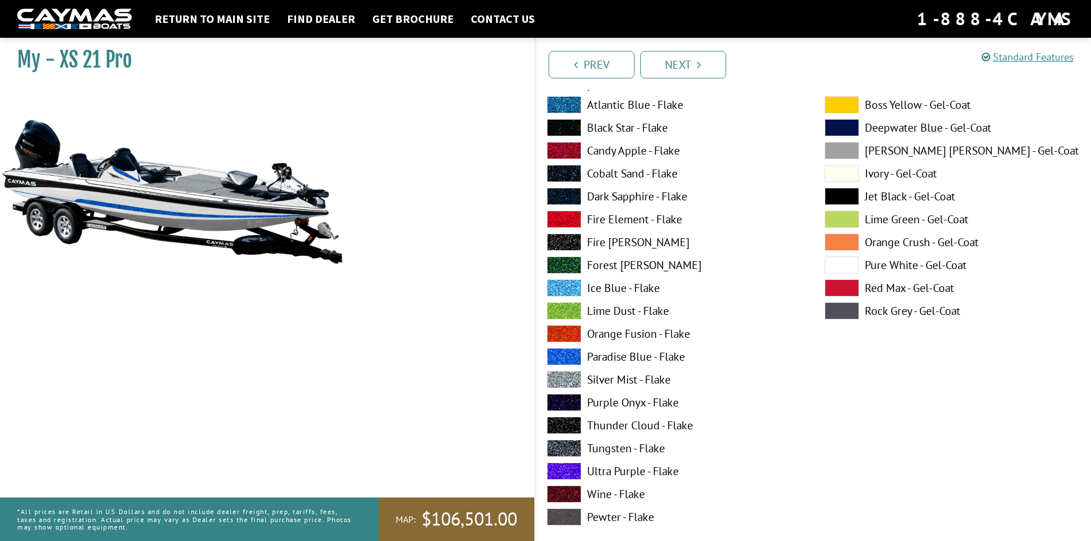
scroll to position [1948, 0]
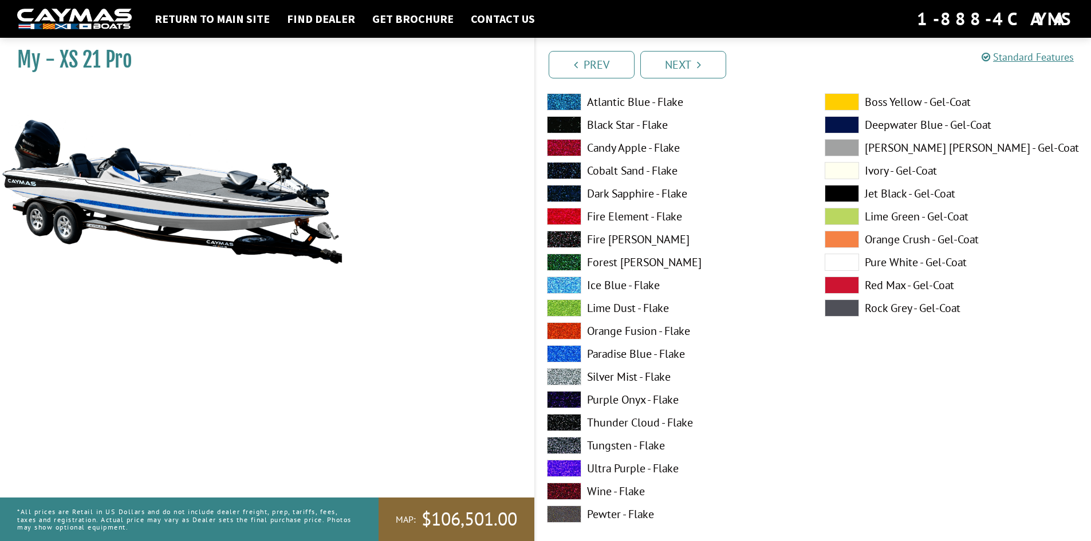
click at [845, 194] on span at bounding box center [842, 193] width 34 height 17
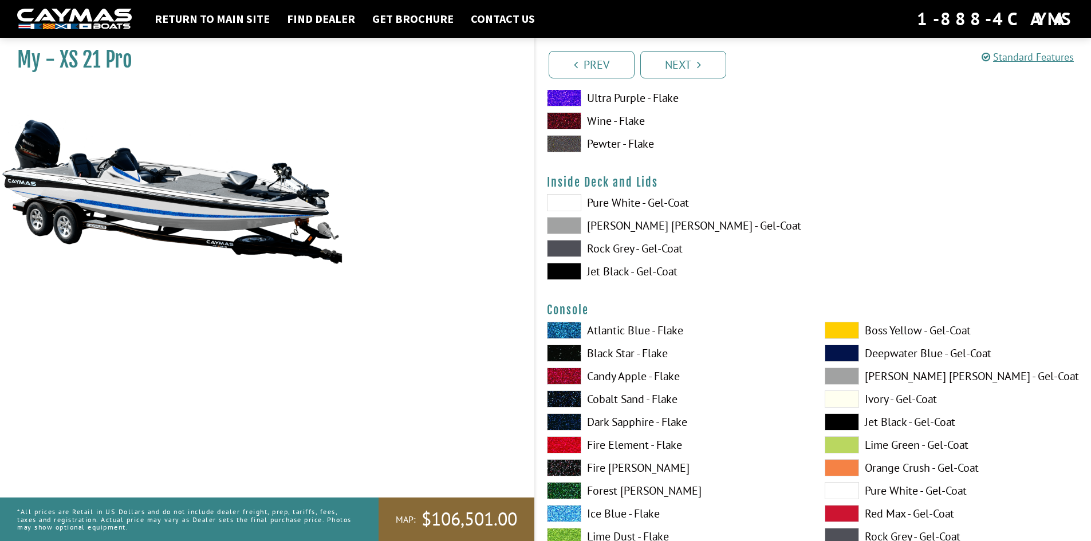
scroll to position [2463, 0]
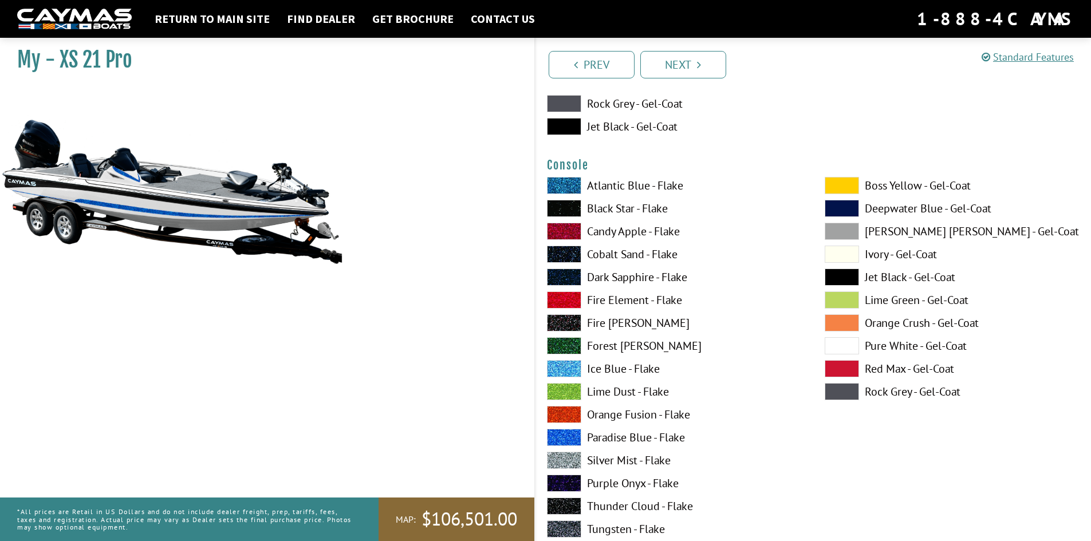
click at [841, 276] on span at bounding box center [842, 277] width 34 height 17
click at [848, 342] on span at bounding box center [842, 345] width 34 height 17
click at [843, 276] on span at bounding box center [842, 277] width 34 height 17
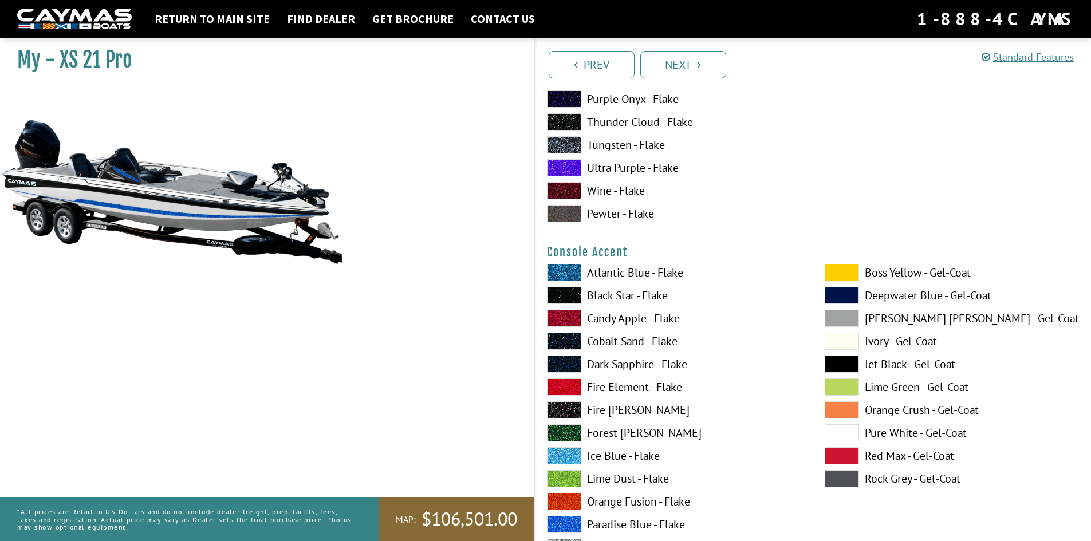
scroll to position [2921, 0]
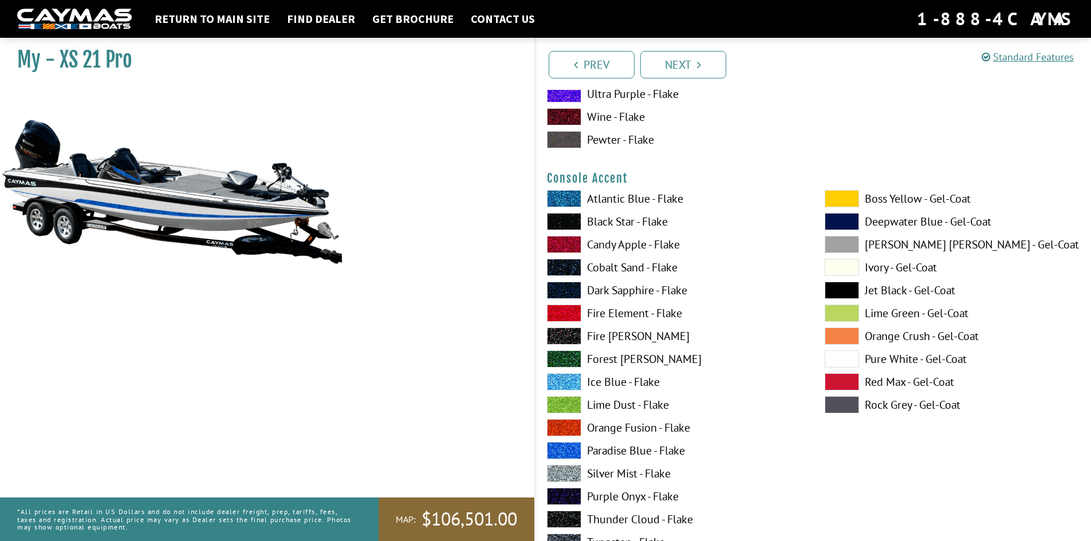
click at [840, 286] on span at bounding box center [842, 290] width 34 height 17
click at [850, 357] on span at bounding box center [842, 359] width 34 height 17
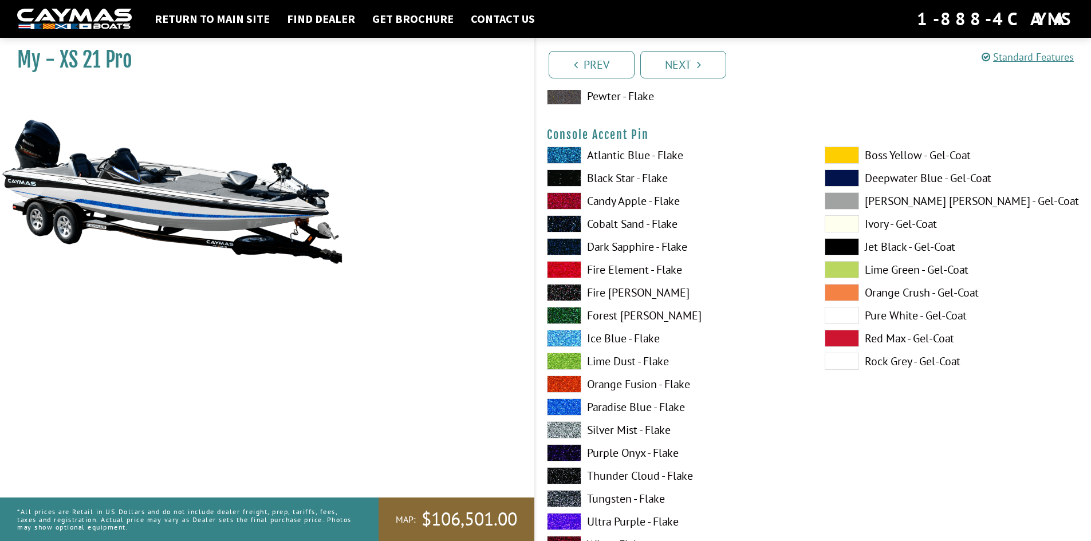
scroll to position [3437, 0]
click at [846, 315] on span at bounding box center [842, 314] width 34 height 17
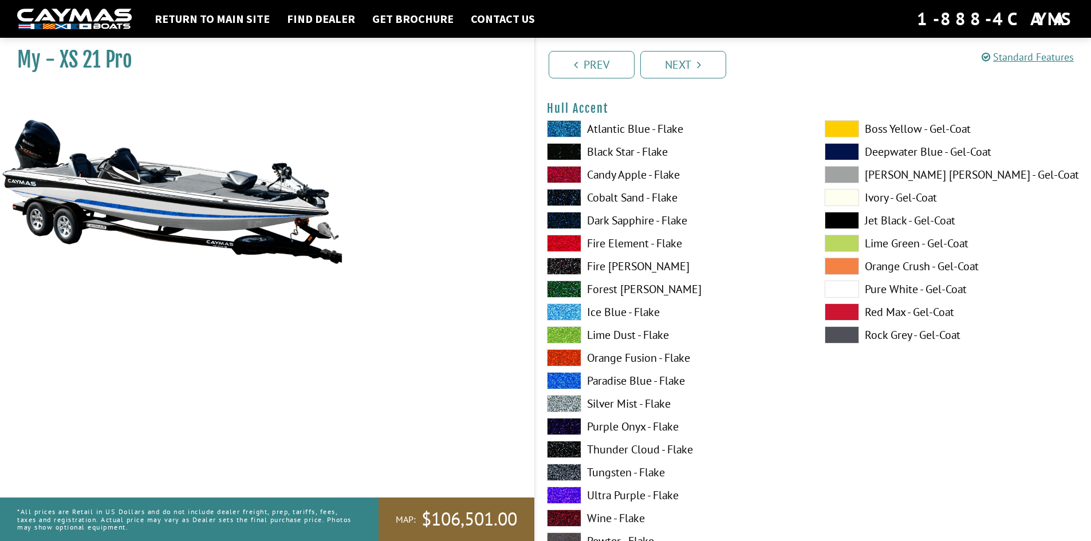
scroll to position [4239, 0]
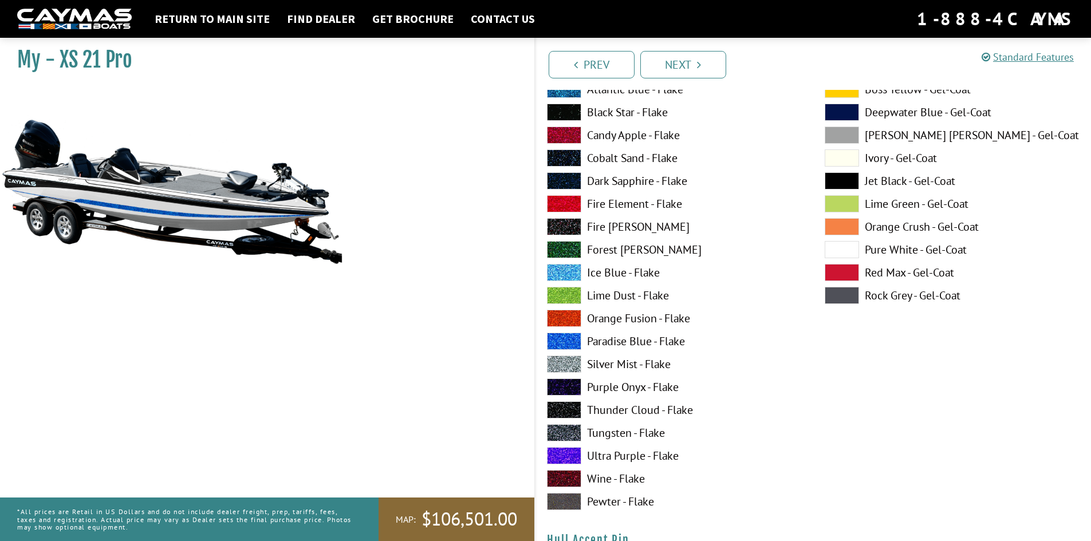
click at [836, 176] on span at bounding box center [842, 180] width 34 height 17
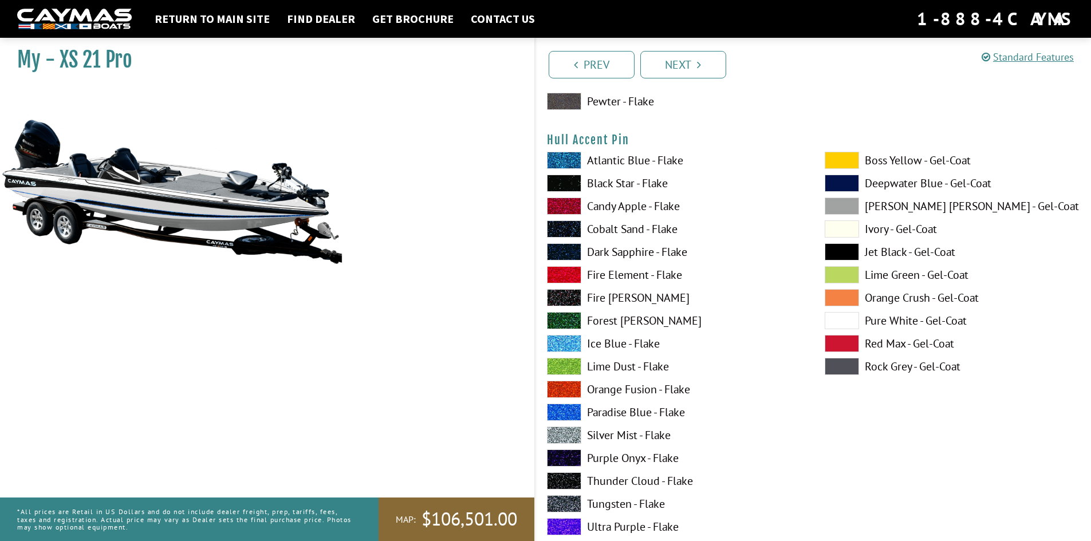
scroll to position [4640, 0]
click at [845, 321] on span at bounding box center [842, 320] width 34 height 17
click at [848, 250] on span at bounding box center [842, 251] width 34 height 17
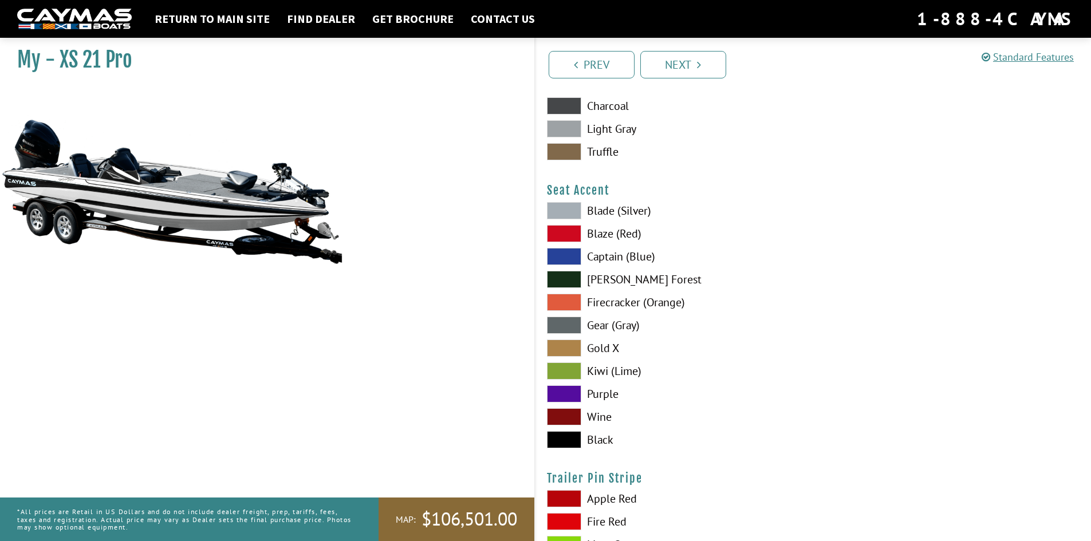
scroll to position [6015, 0]
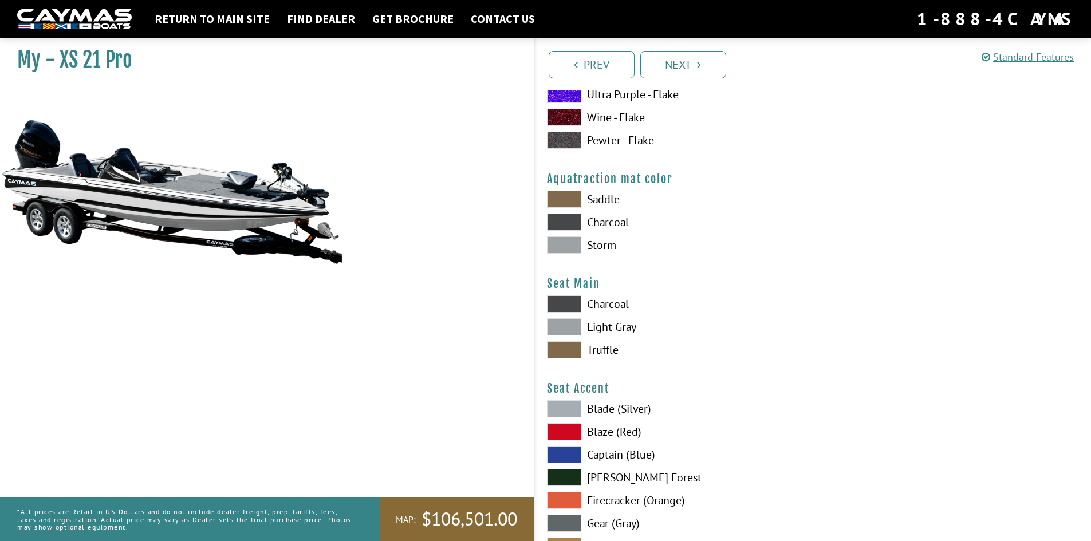
click at [560, 245] on span at bounding box center [564, 245] width 34 height 17
click at [569, 225] on span at bounding box center [564, 222] width 34 height 17
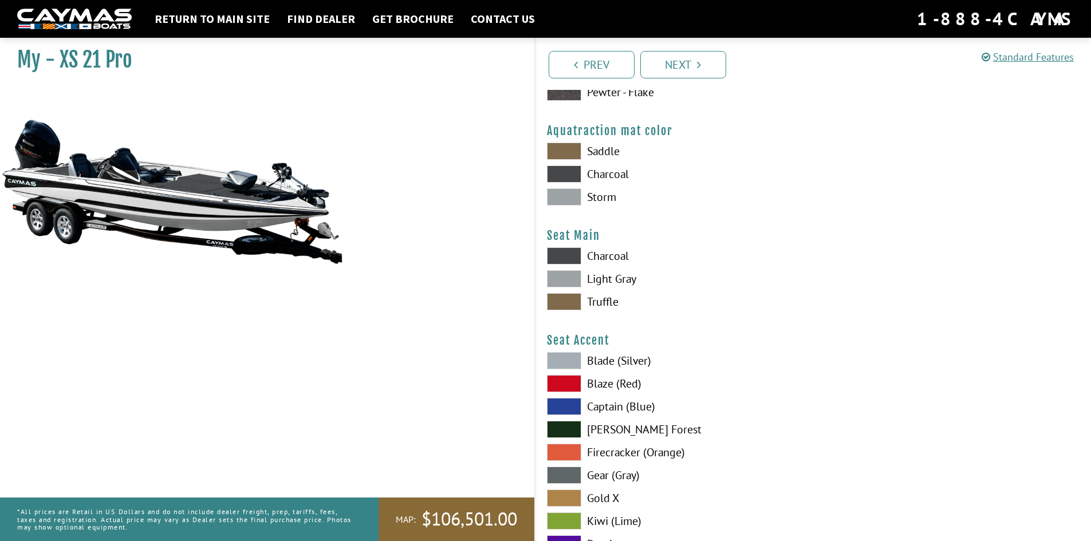
scroll to position [6129, 0]
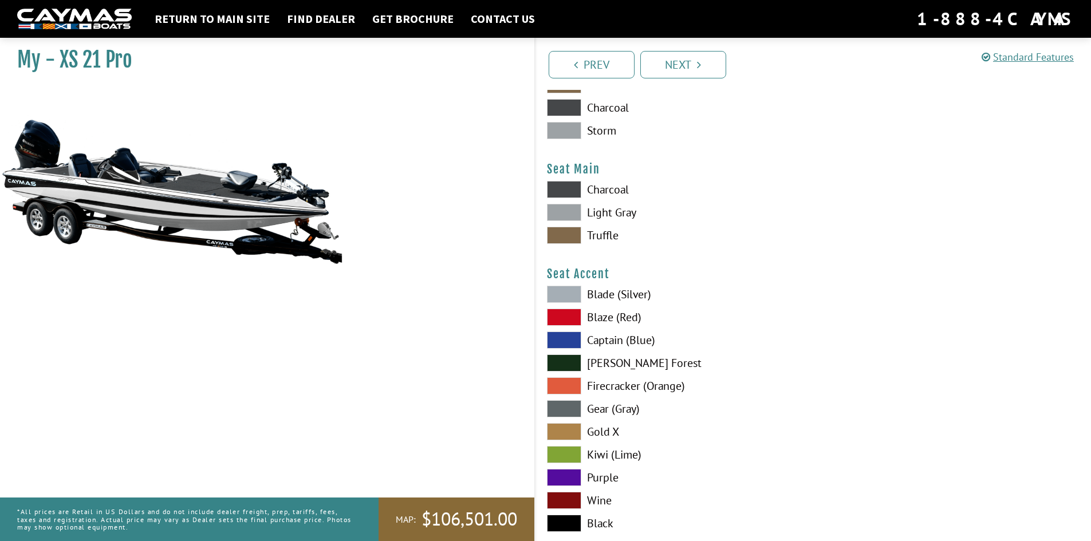
click at [565, 185] on span at bounding box center [564, 189] width 34 height 17
click at [573, 235] on span at bounding box center [564, 235] width 34 height 17
click at [569, 212] on span at bounding box center [564, 212] width 34 height 17
click at [567, 182] on span at bounding box center [564, 189] width 34 height 17
click at [571, 206] on span at bounding box center [564, 212] width 34 height 17
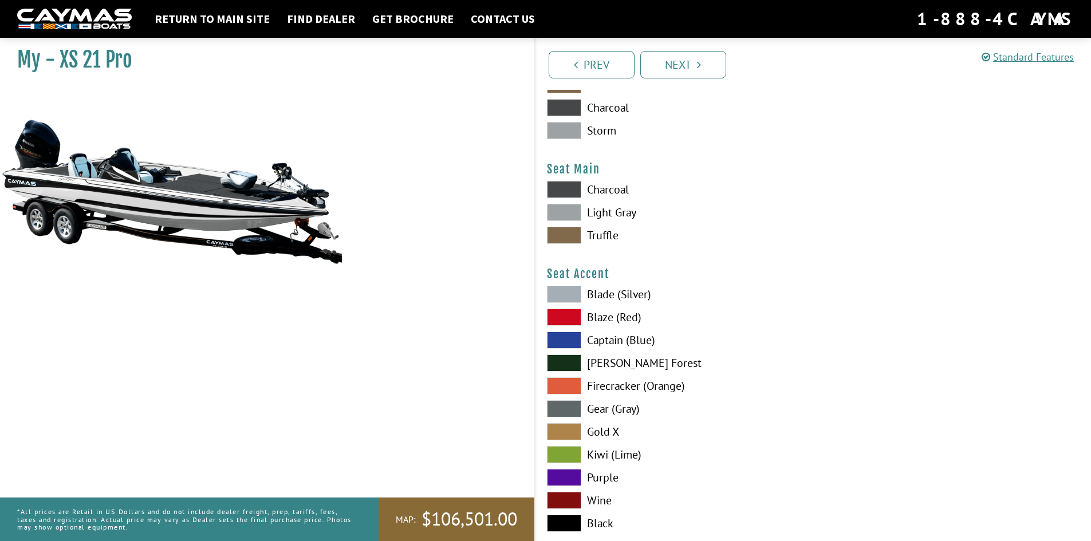
click at [572, 186] on span at bounding box center [564, 189] width 34 height 17
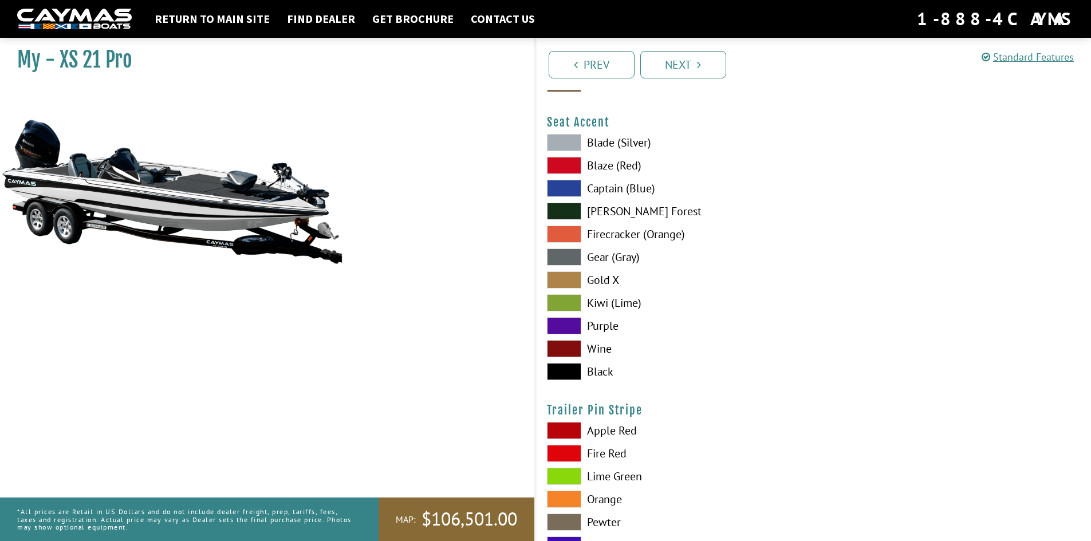
scroll to position [6301, 0]
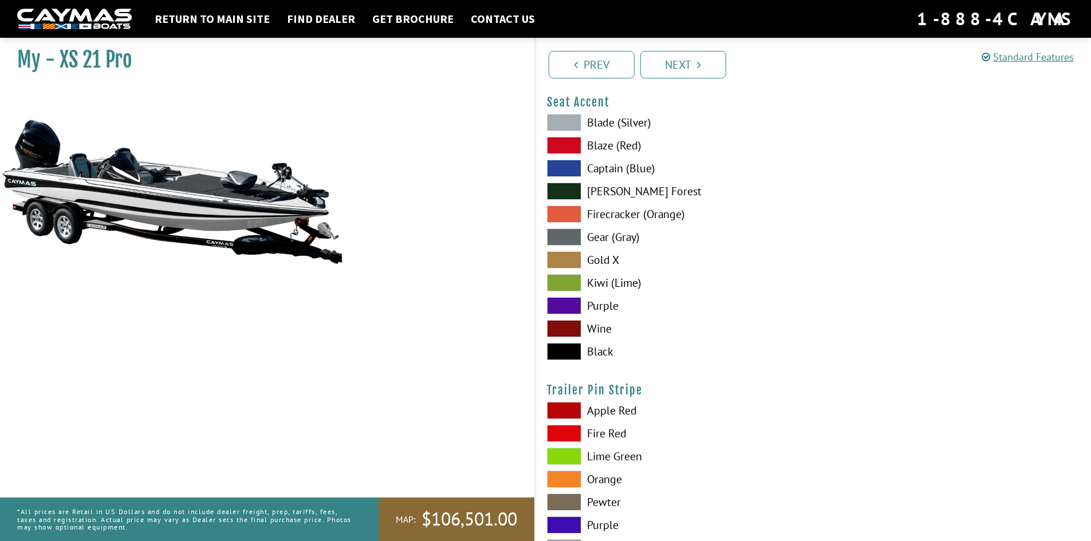
click at [570, 185] on span at bounding box center [564, 191] width 34 height 17
click at [571, 351] on span at bounding box center [564, 351] width 34 height 17
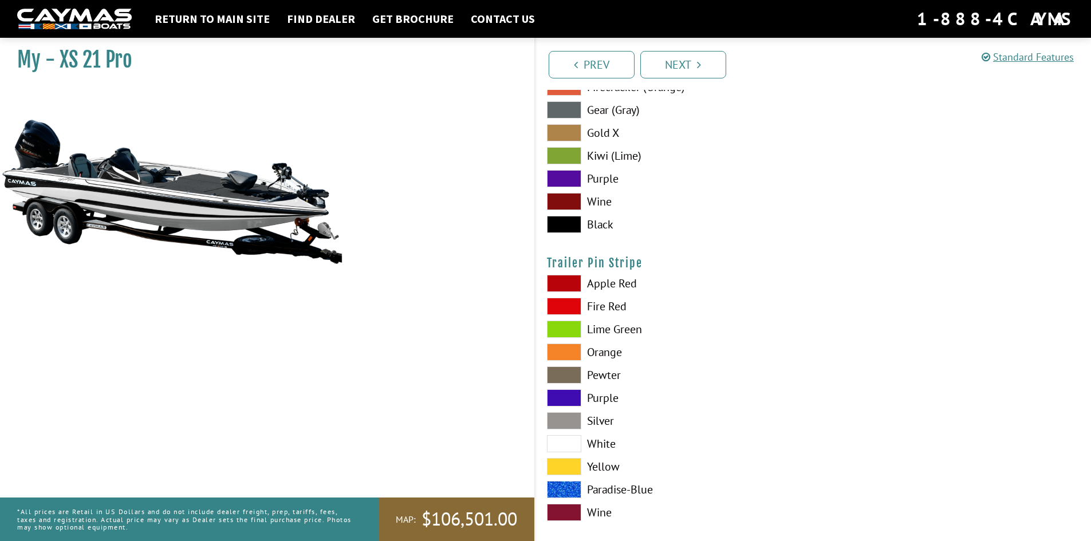
scroll to position [6442, 0]
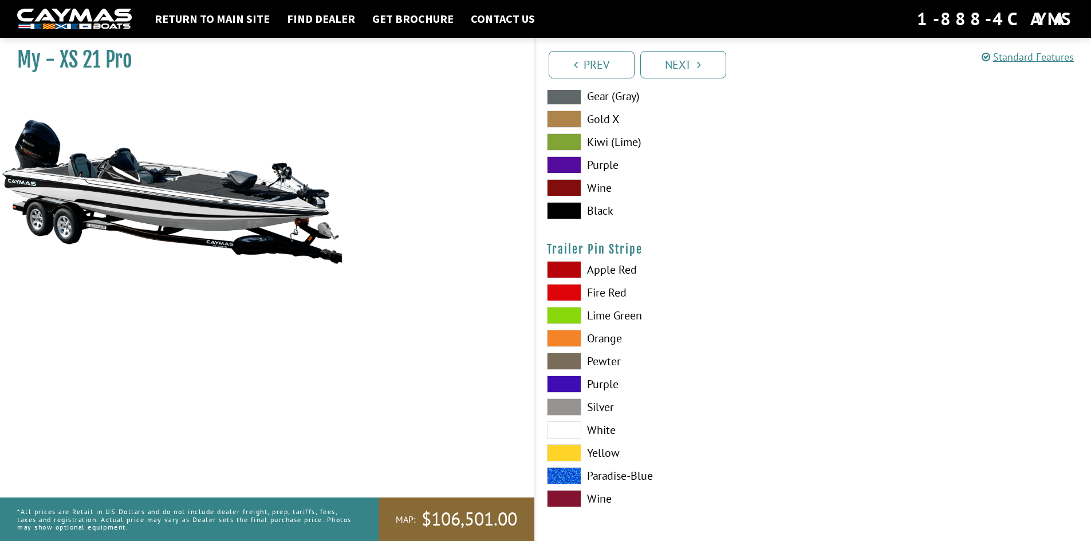
click at [566, 428] on span at bounding box center [564, 430] width 34 height 17
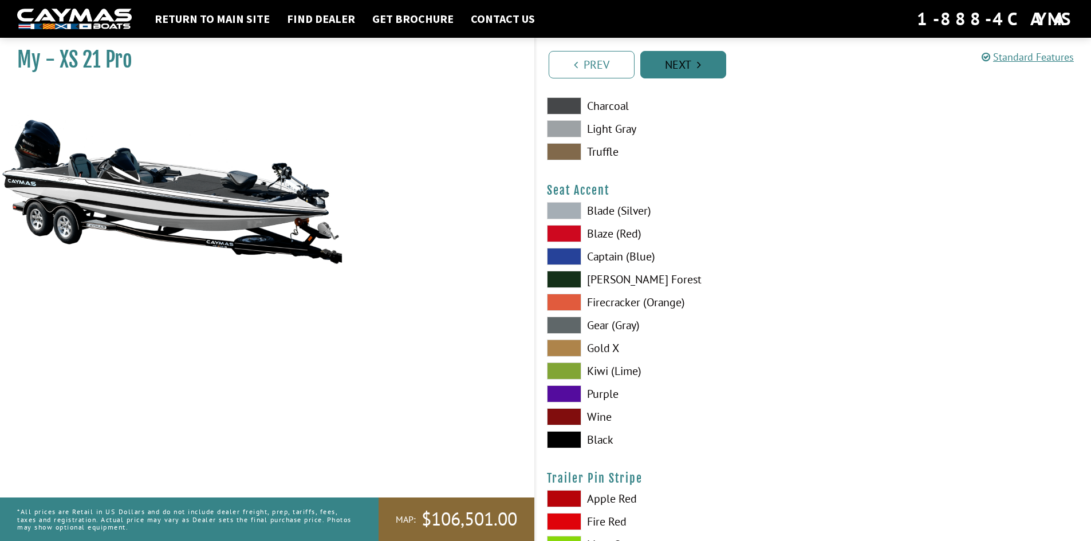
click at [702, 60] on link "Next" at bounding box center [683, 64] width 86 height 27
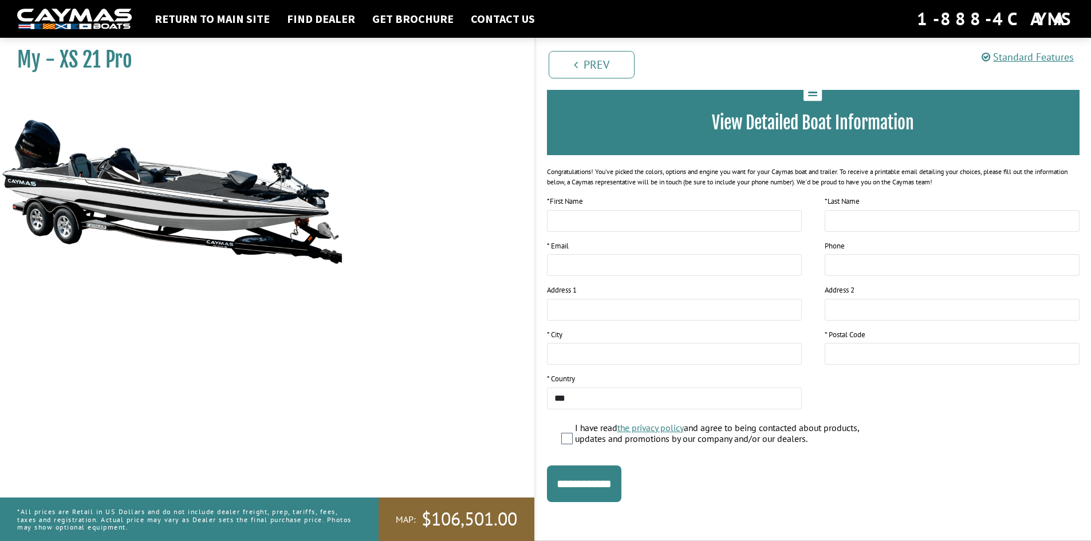
scroll to position [0, 0]
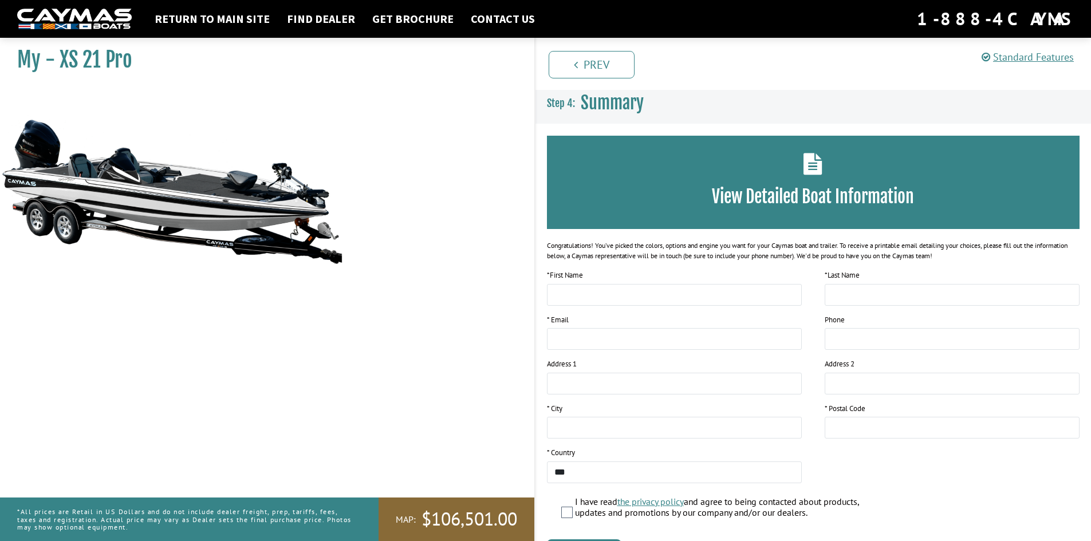
click at [813, 164] on icon at bounding box center [813, 164] width 19 height 22
click at [1035, 59] on link "Standard Features" at bounding box center [1028, 56] width 92 height 13
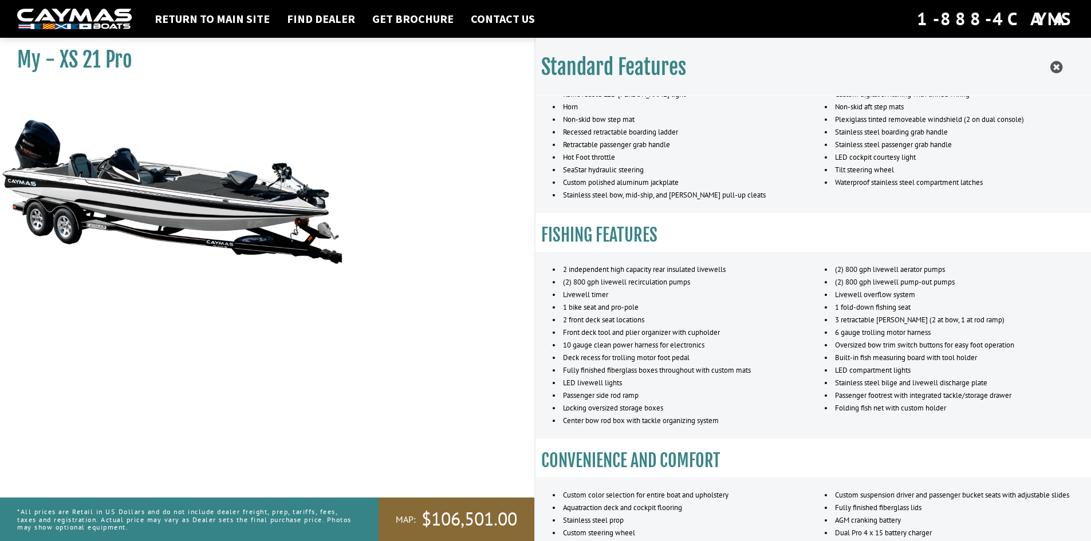
scroll to position [840, 0]
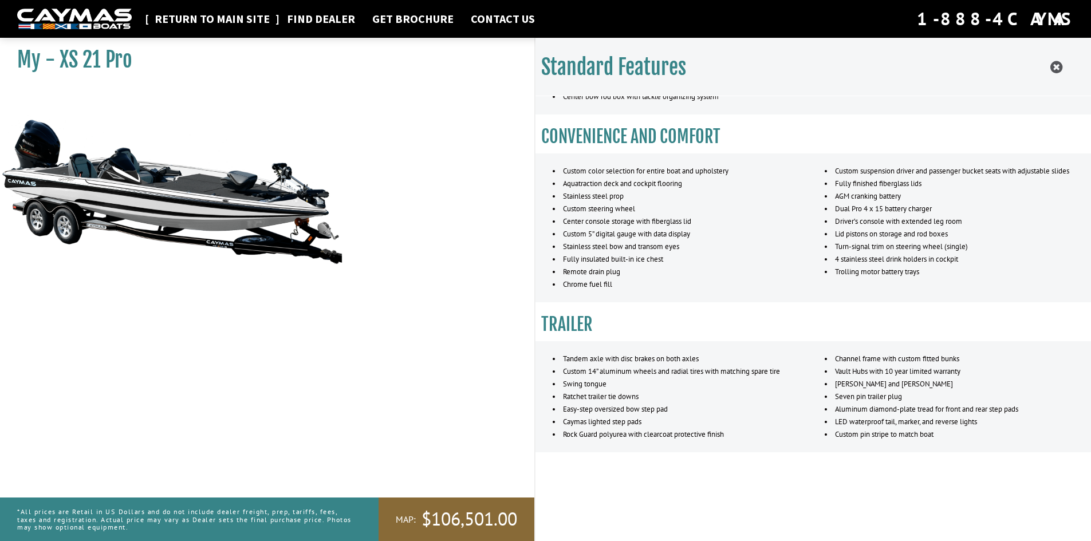
click at [225, 16] on link "Return to main site" at bounding box center [212, 18] width 127 height 15
